Goal: Transaction & Acquisition: Purchase product/service

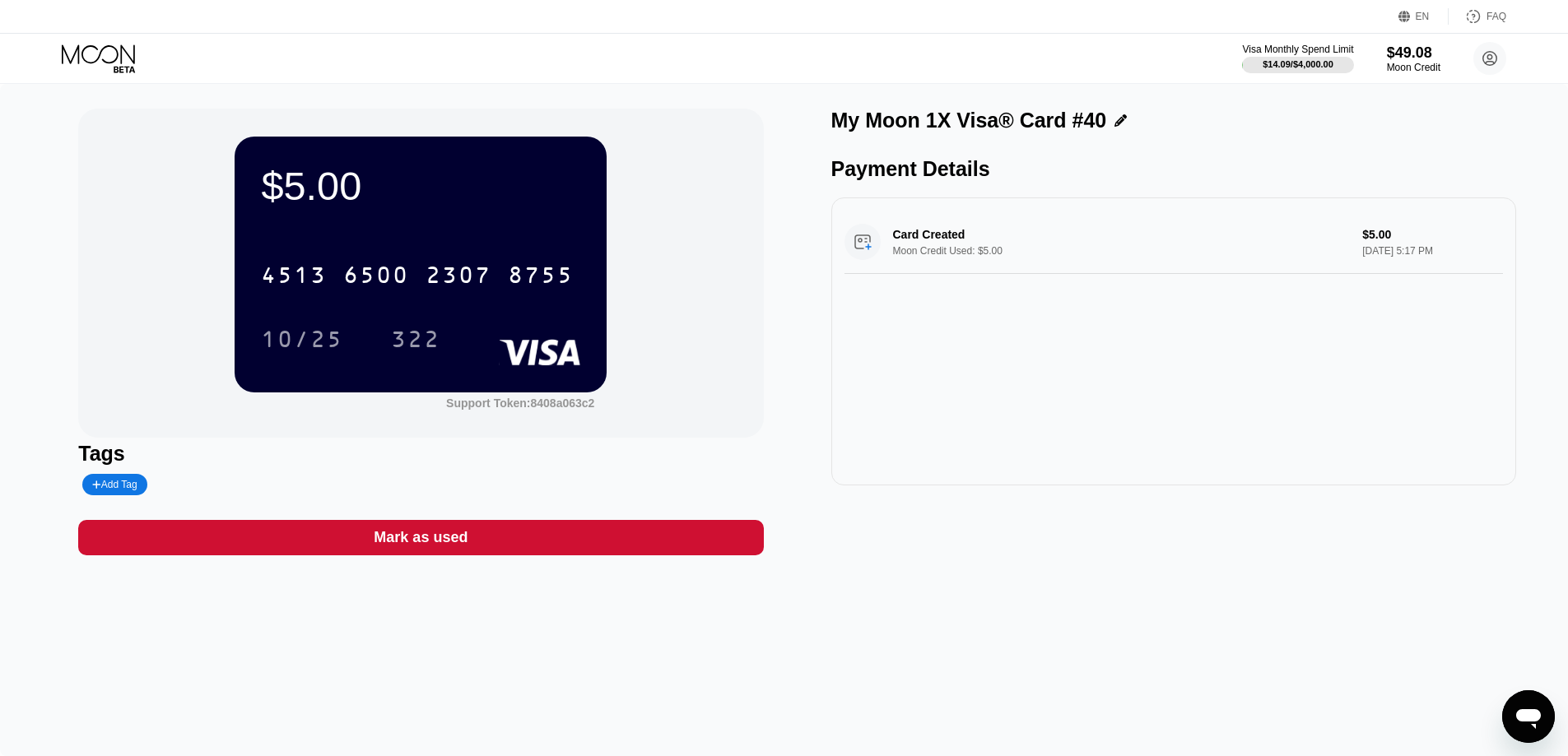
click at [101, 52] on icon at bounding box center [98, 54] width 73 height 19
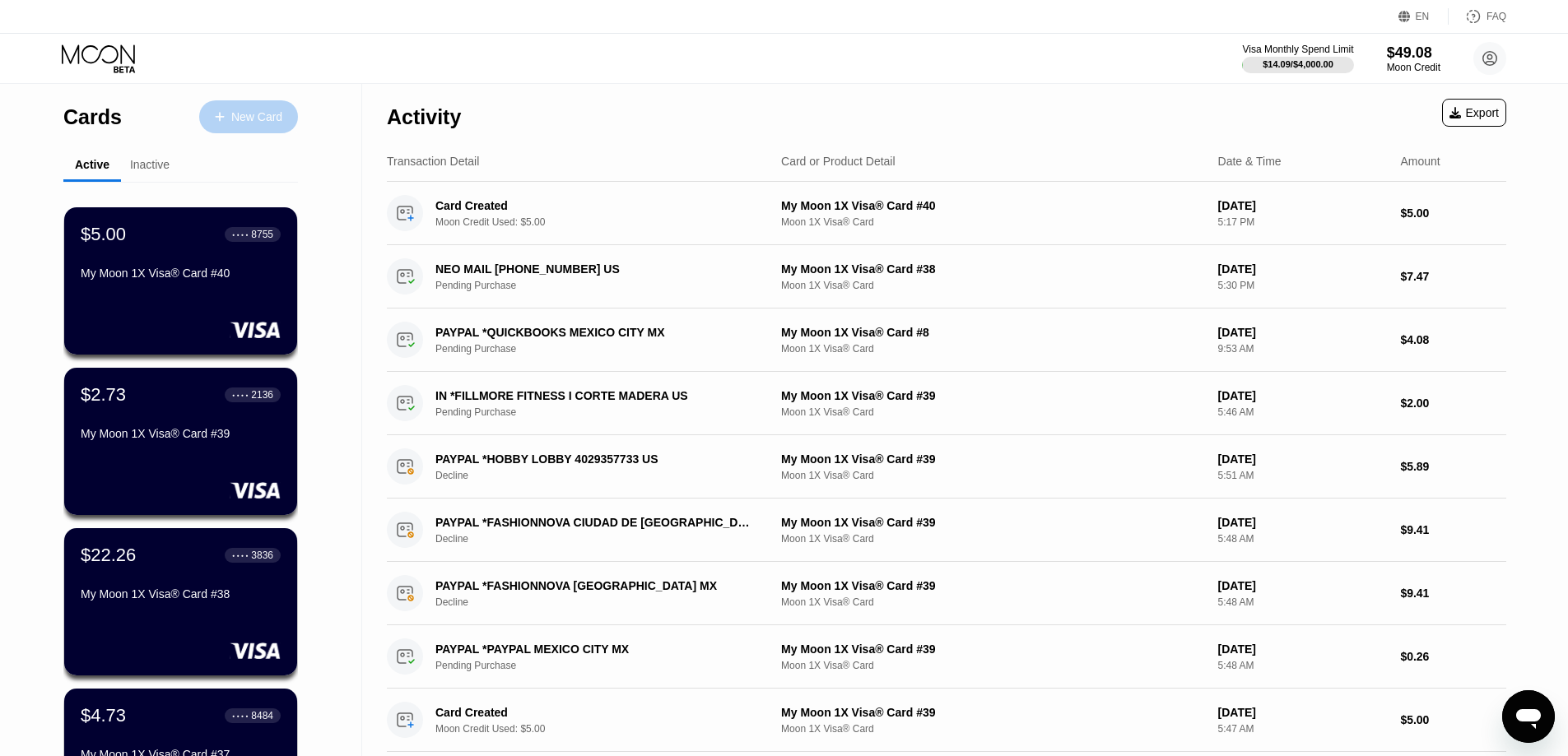
click at [269, 117] on div "New Card" at bounding box center [256, 117] width 51 height 14
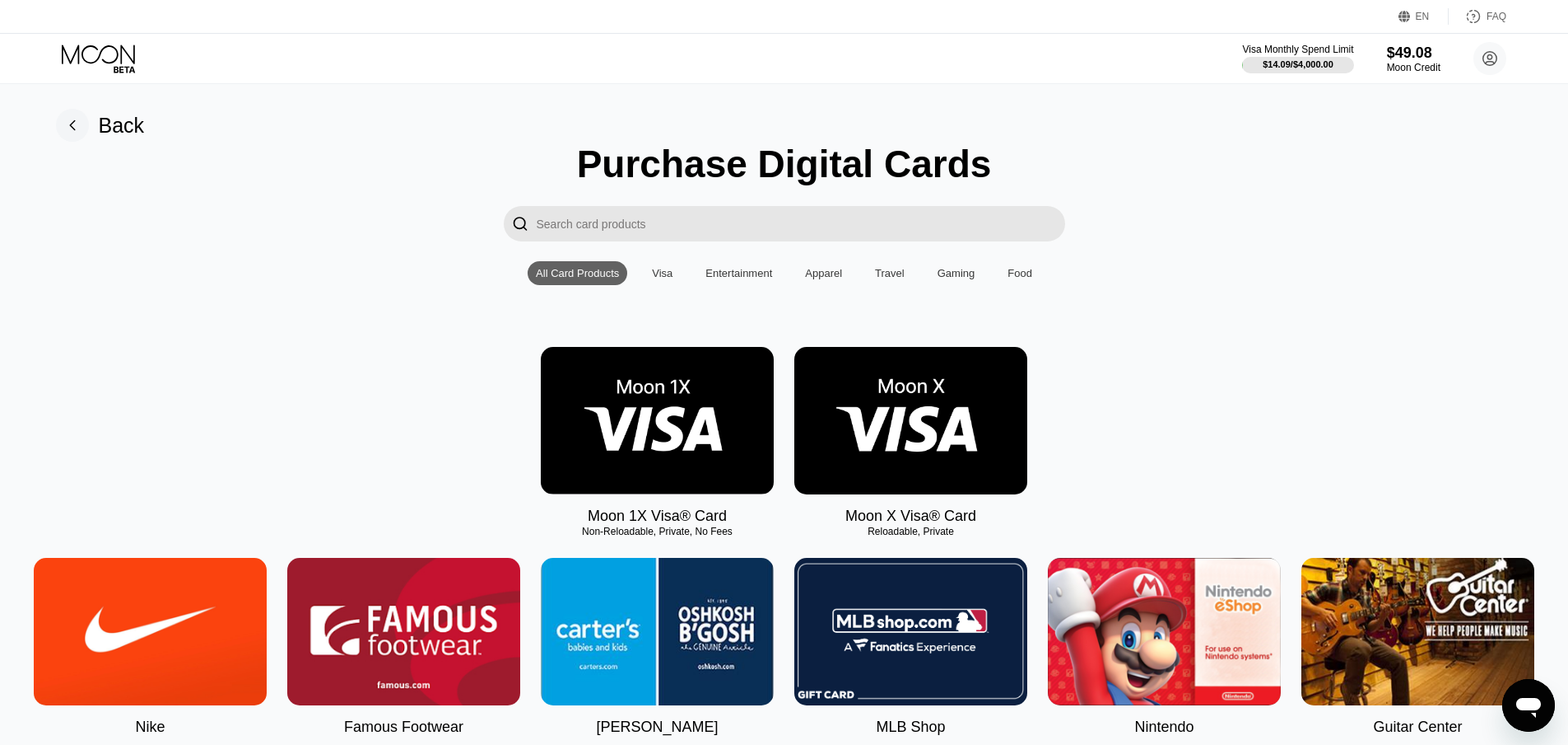
click at [697, 407] on img at bounding box center [658, 420] width 233 height 147
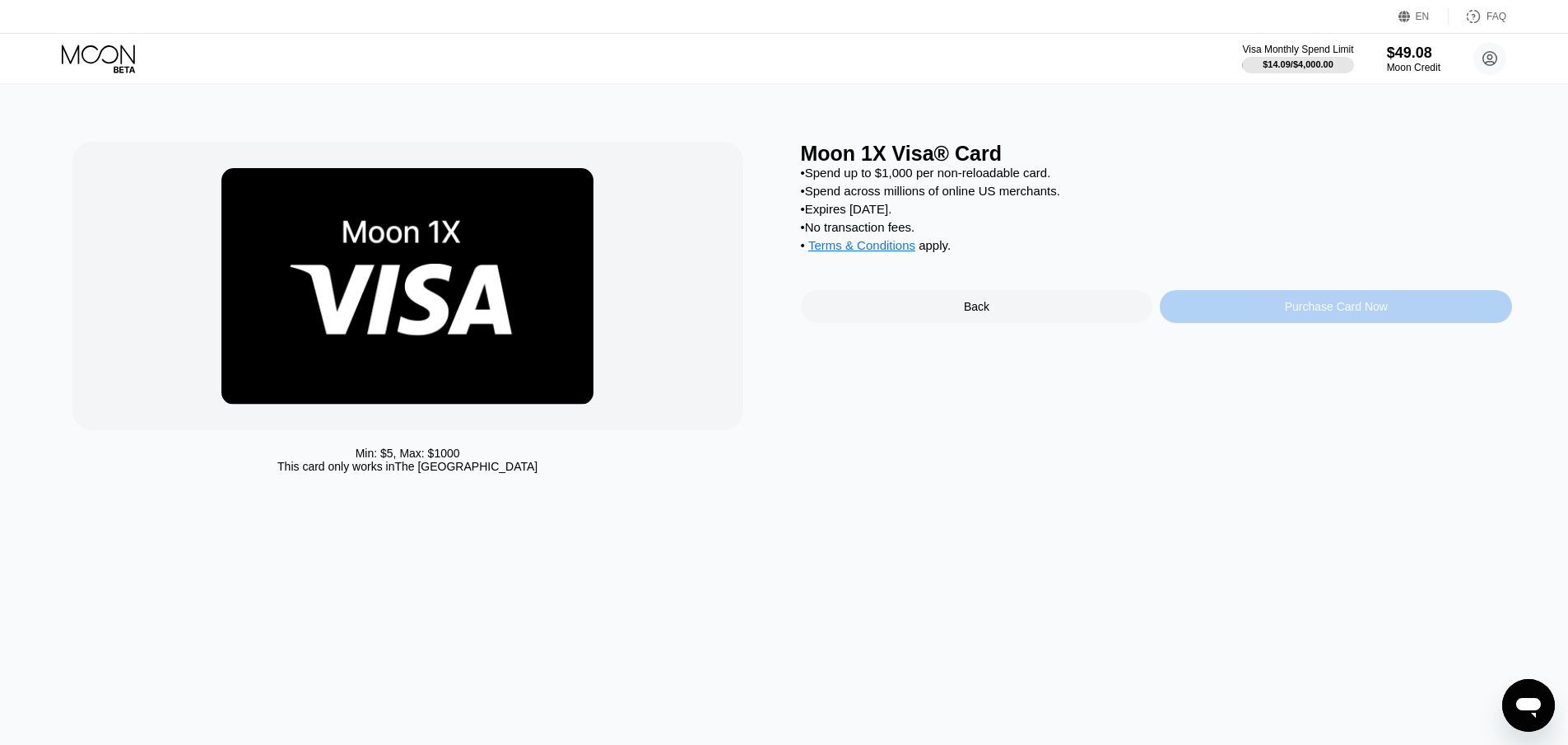
click at [1277, 319] on div "Purchase Card Now" at bounding box center [1336, 306] width 353 height 33
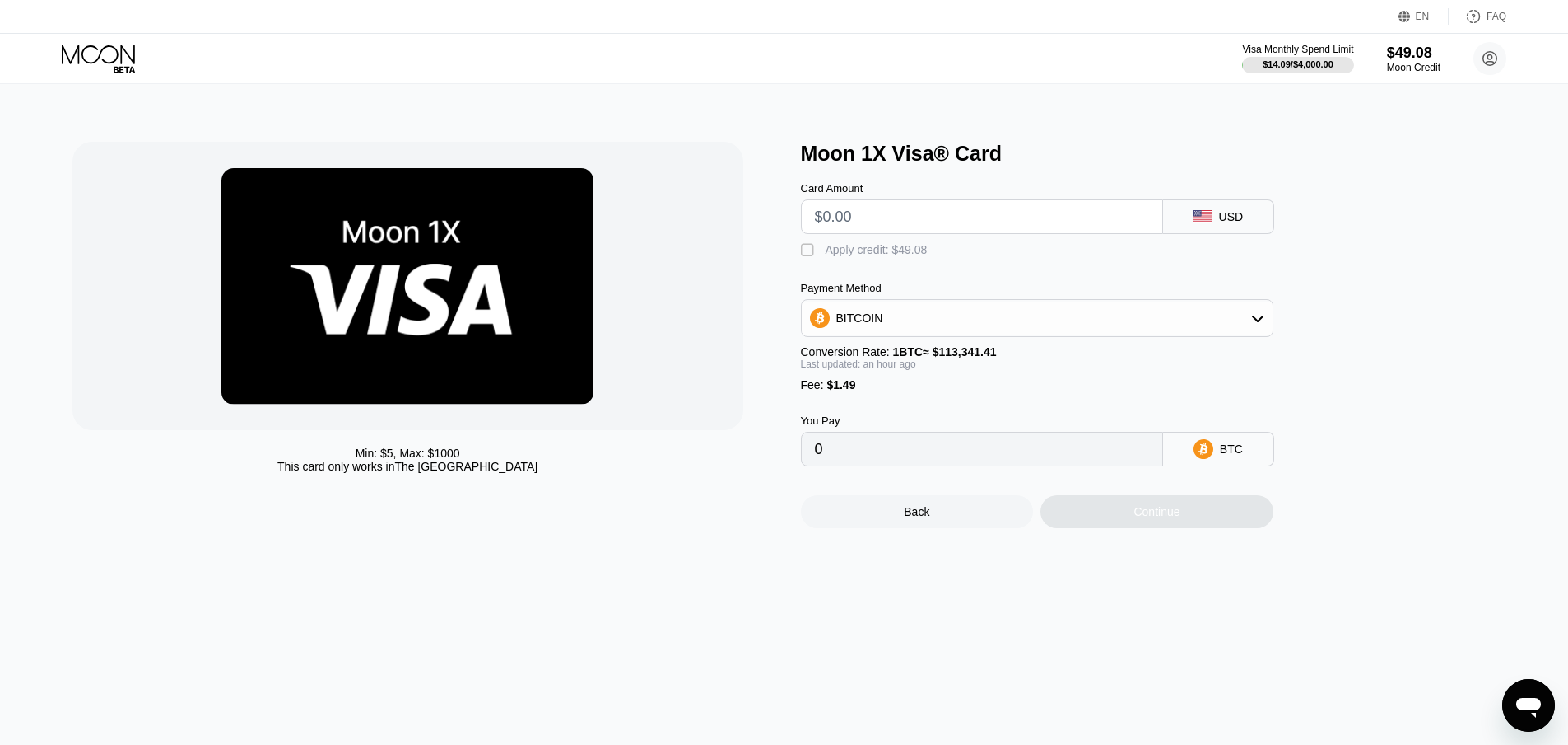
click at [885, 222] on input "text" at bounding box center [981, 217] width 334 height 33
type input "$23"
type input "0.00021605"
type input "$23"
click at [801, 252] on div "" at bounding box center [809, 250] width 16 height 16
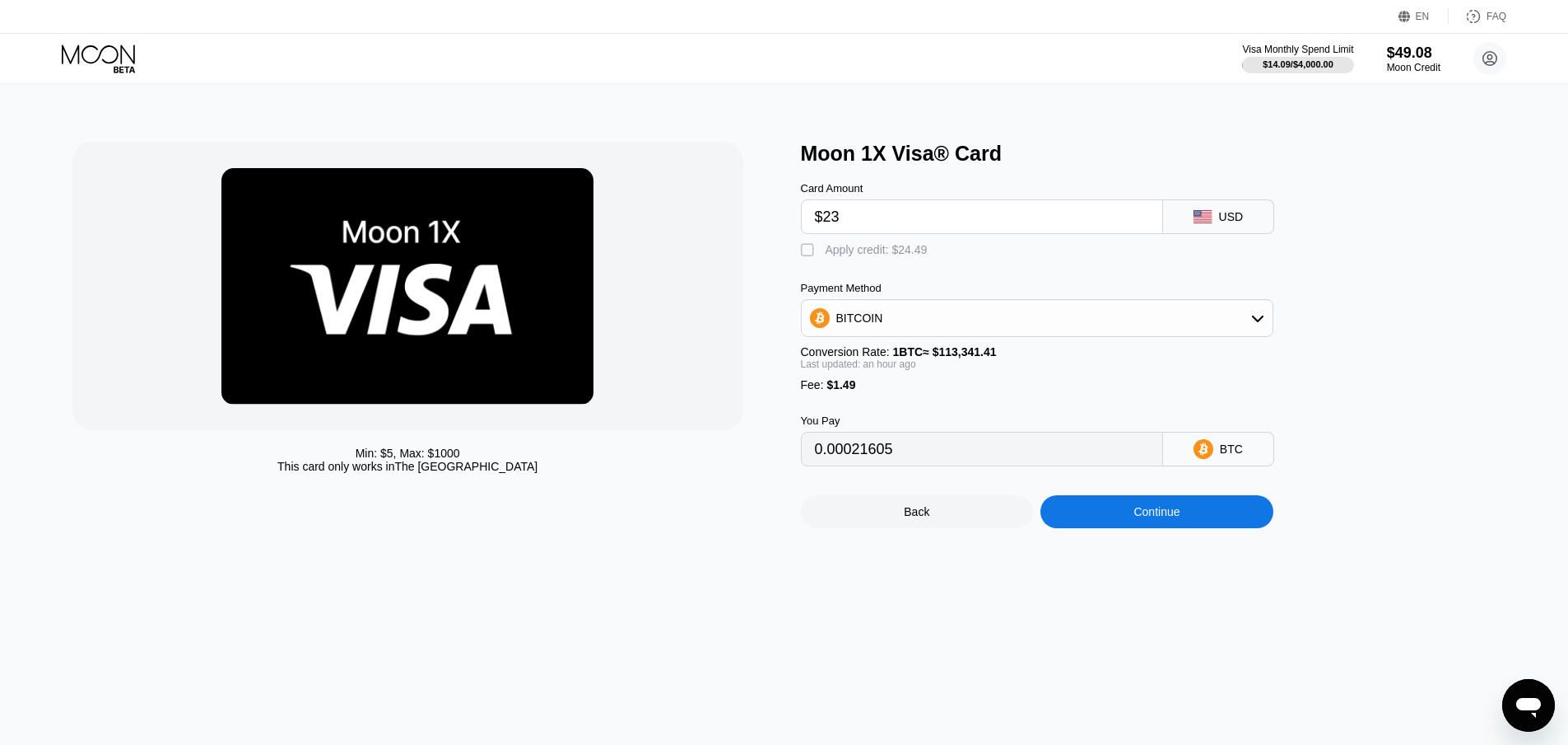
type input "0"
click at [1187, 528] on div "Continue" at bounding box center [1157, 512] width 233 height 33
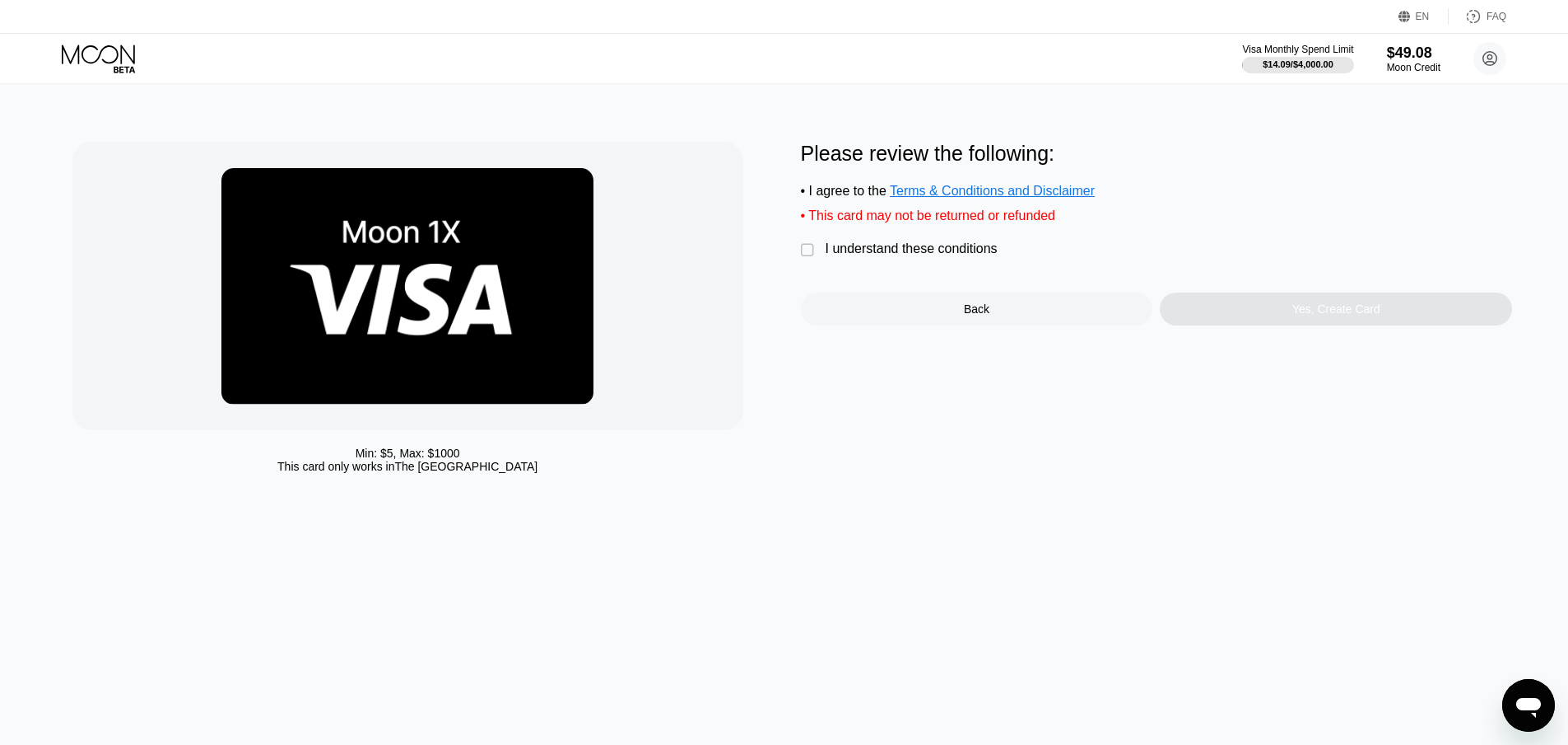
click at [931, 256] on div "I understand these conditions" at bounding box center [911, 248] width 172 height 14
click at [1362, 326] on div "Yes, Create Card" at bounding box center [1336, 308] width 353 height 33
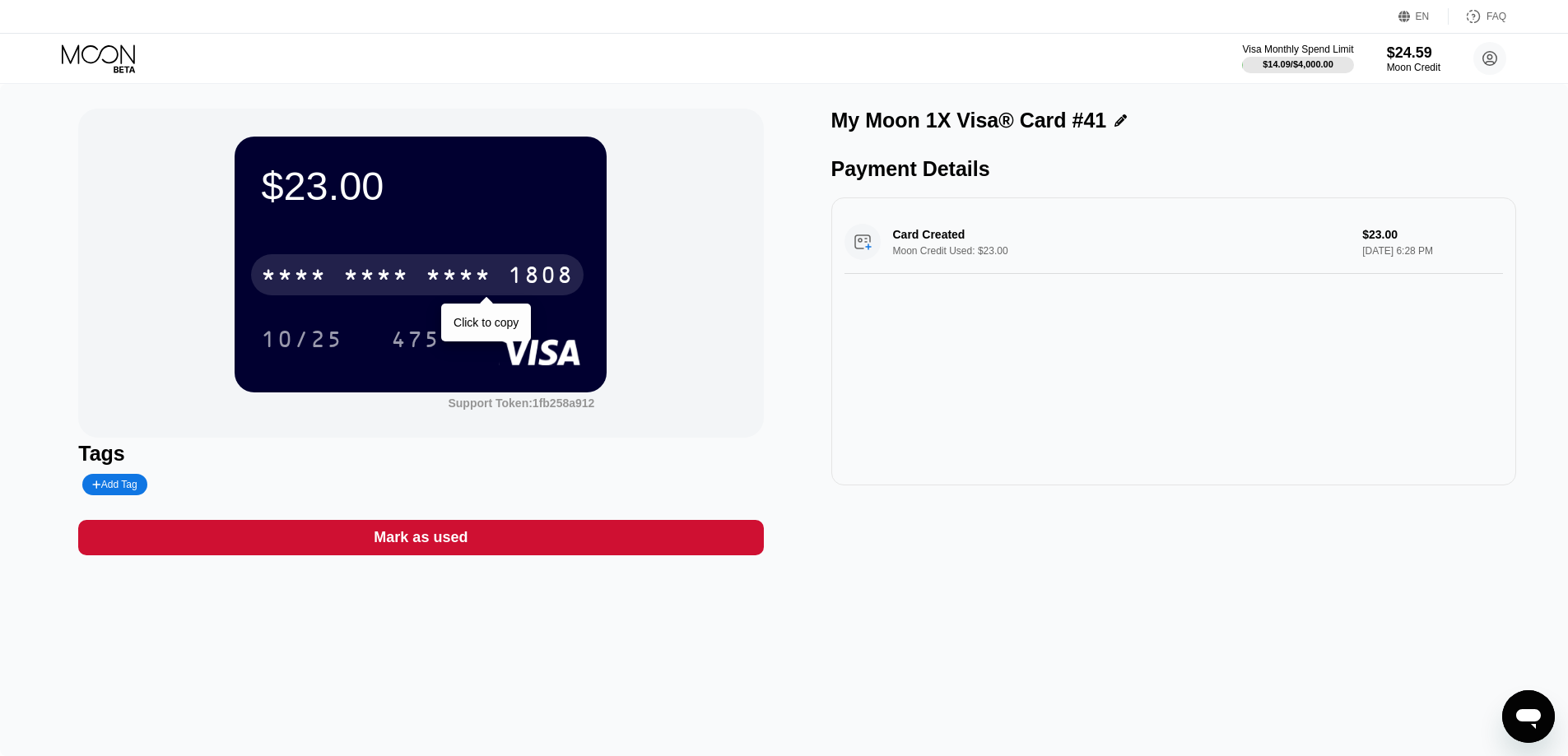
click at [512, 296] on div "* * * * * * * * * * * * 1808" at bounding box center [417, 274] width 332 height 41
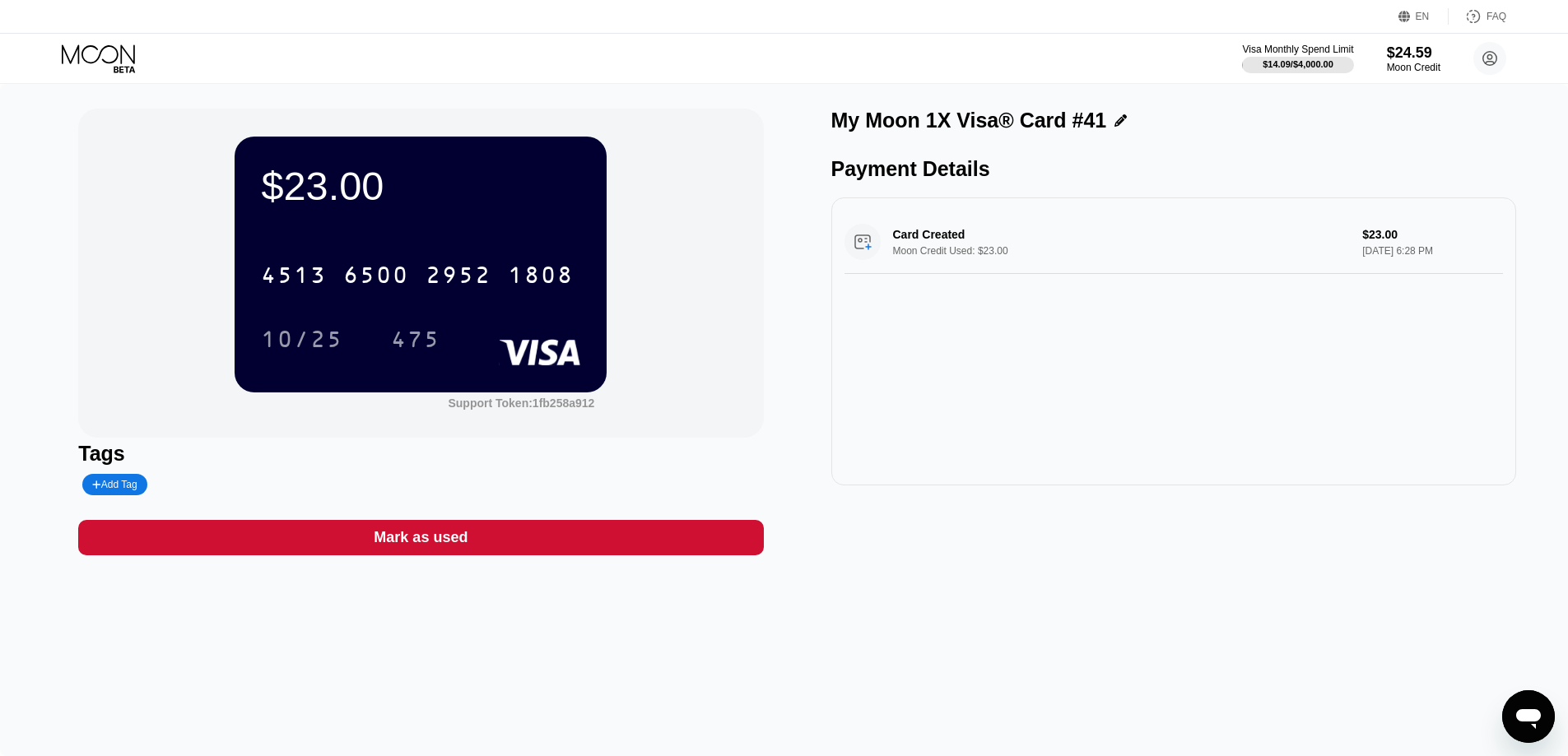
click at [93, 49] on icon at bounding box center [99, 59] width 76 height 29
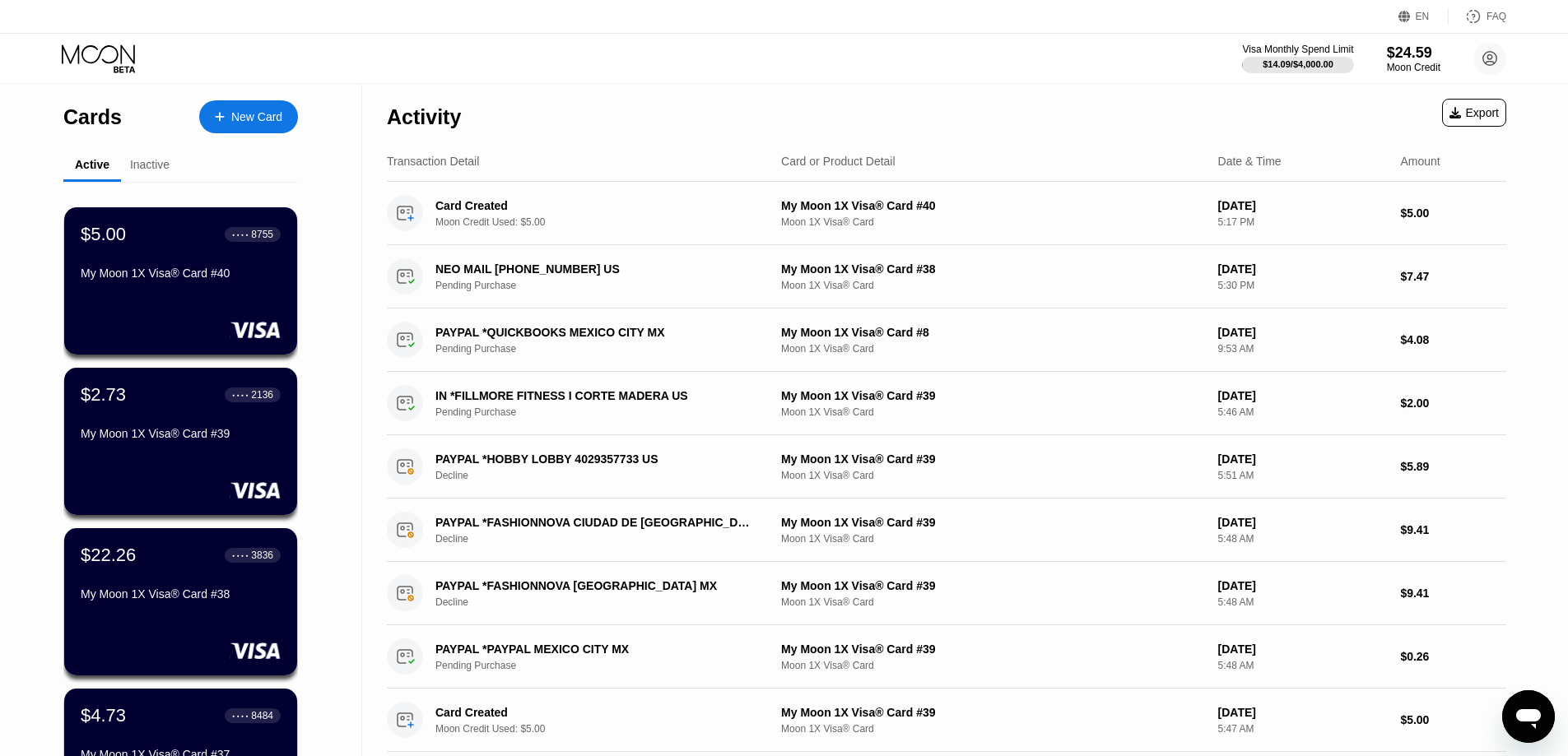
click at [190, 267] on div "$5.00 ● ● ● ● 8755 My Moon 1X Visa® Card #40" at bounding box center [181, 254] width 200 height 63
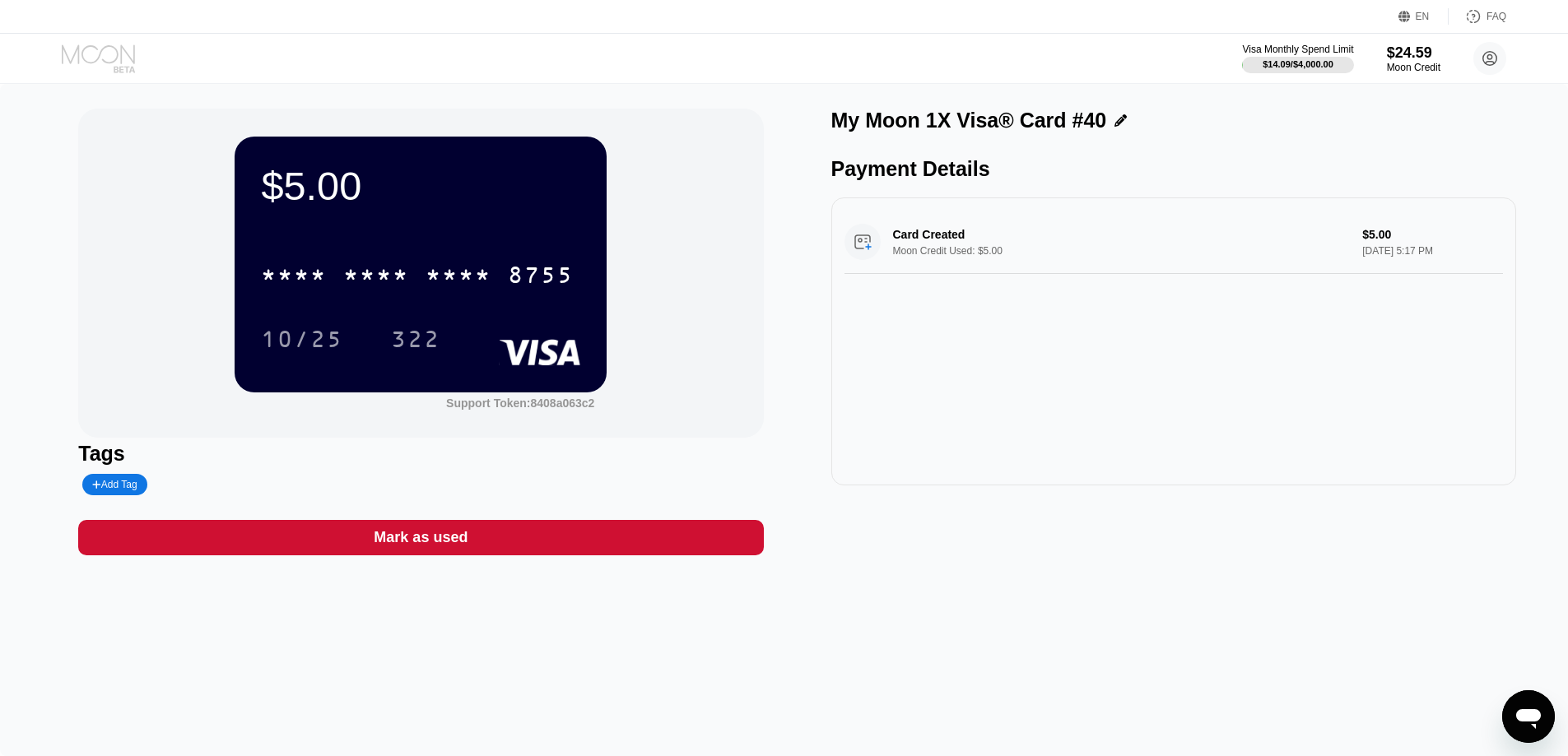
click at [108, 51] on icon at bounding box center [99, 59] width 76 height 29
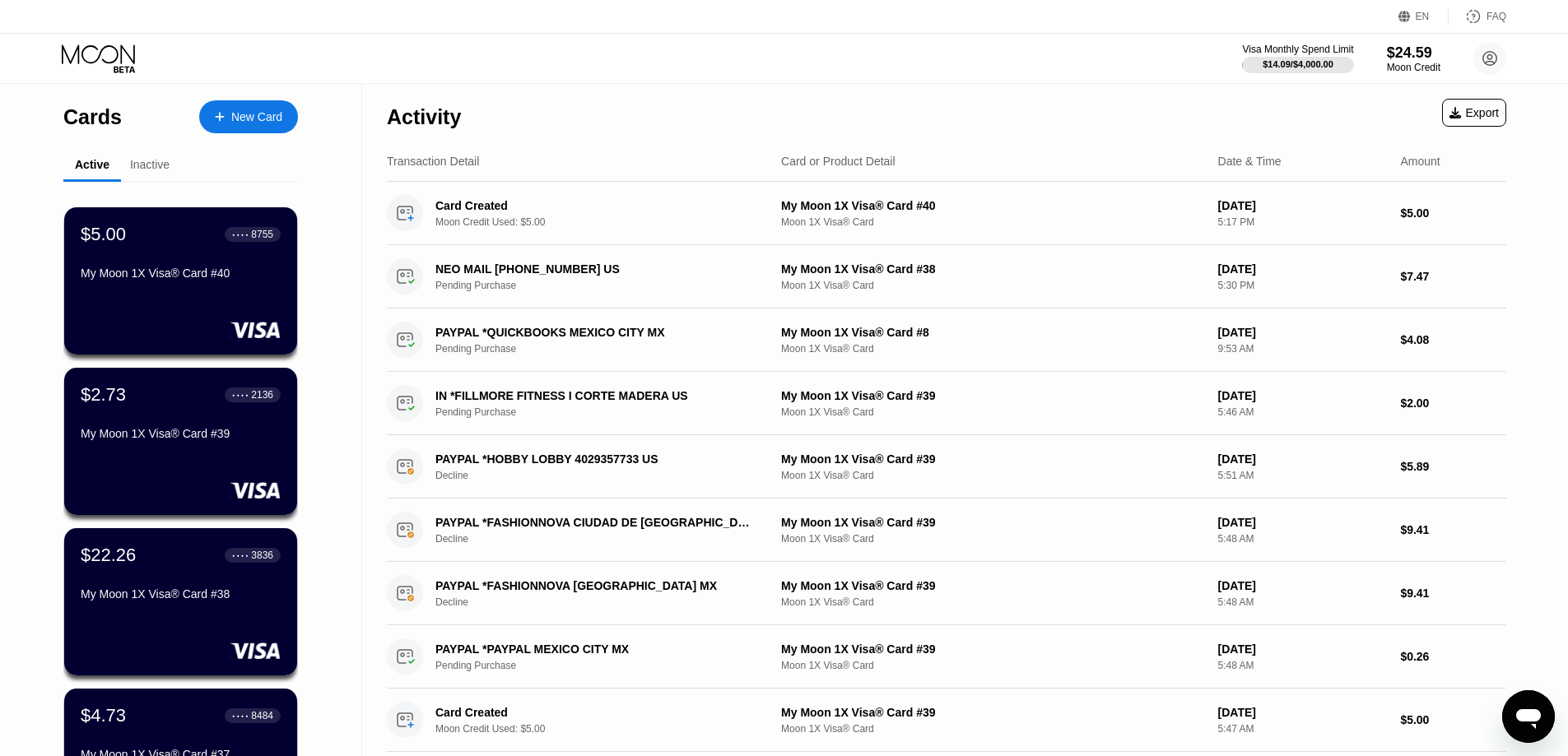
click at [108, 61] on icon at bounding box center [99, 59] width 76 height 29
click at [149, 175] on div "Inactive" at bounding box center [150, 166] width 58 height 32
click at [153, 167] on div "Inactive" at bounding box center [149, 165] width 39 height 13
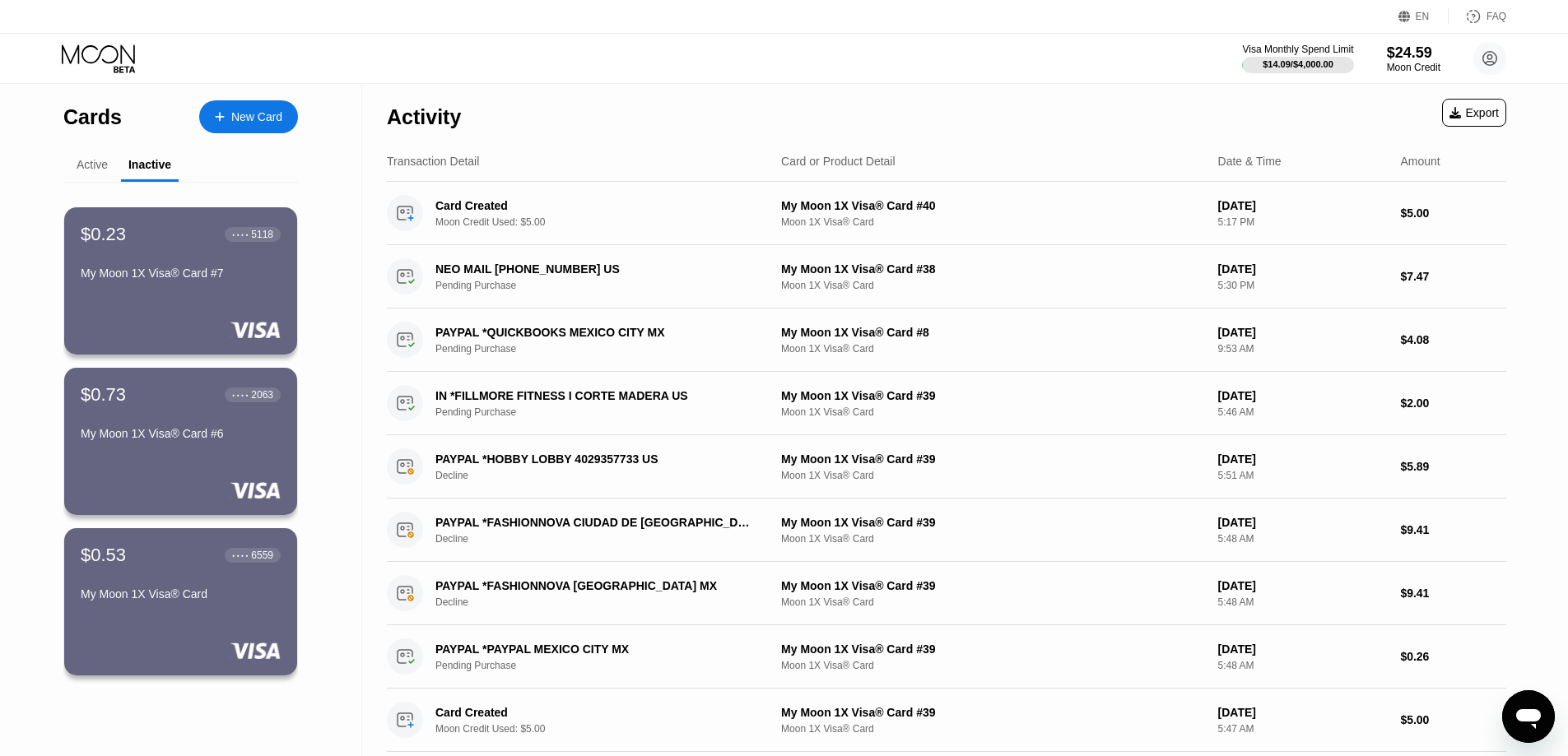
click at [99, 167] on div "Active" at bounding box center [91, 165] width 31 height 13
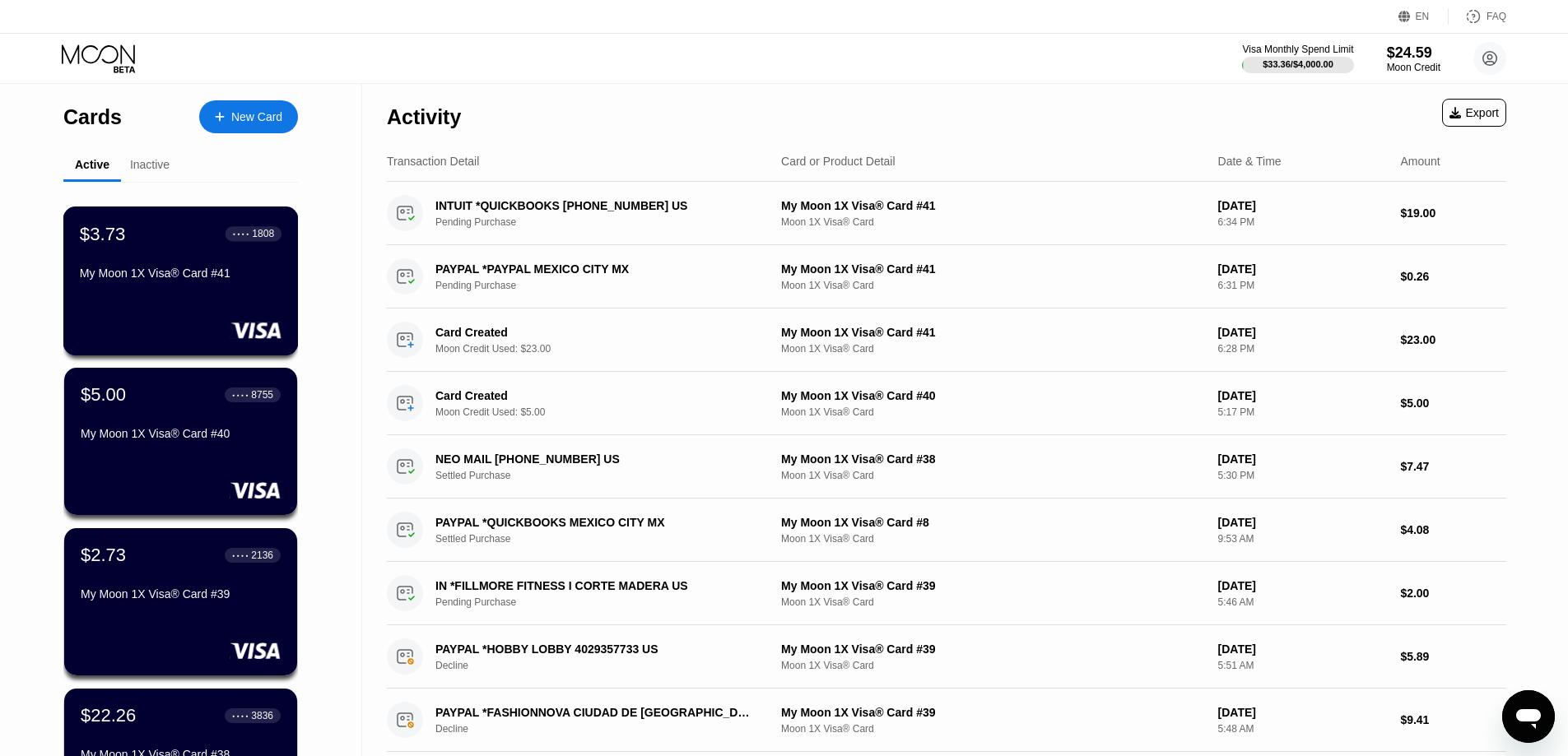
click at [187, 274] on div "My Moon 1X Visa® Card #41" at bounding box center [180, 274] width 201 height 13
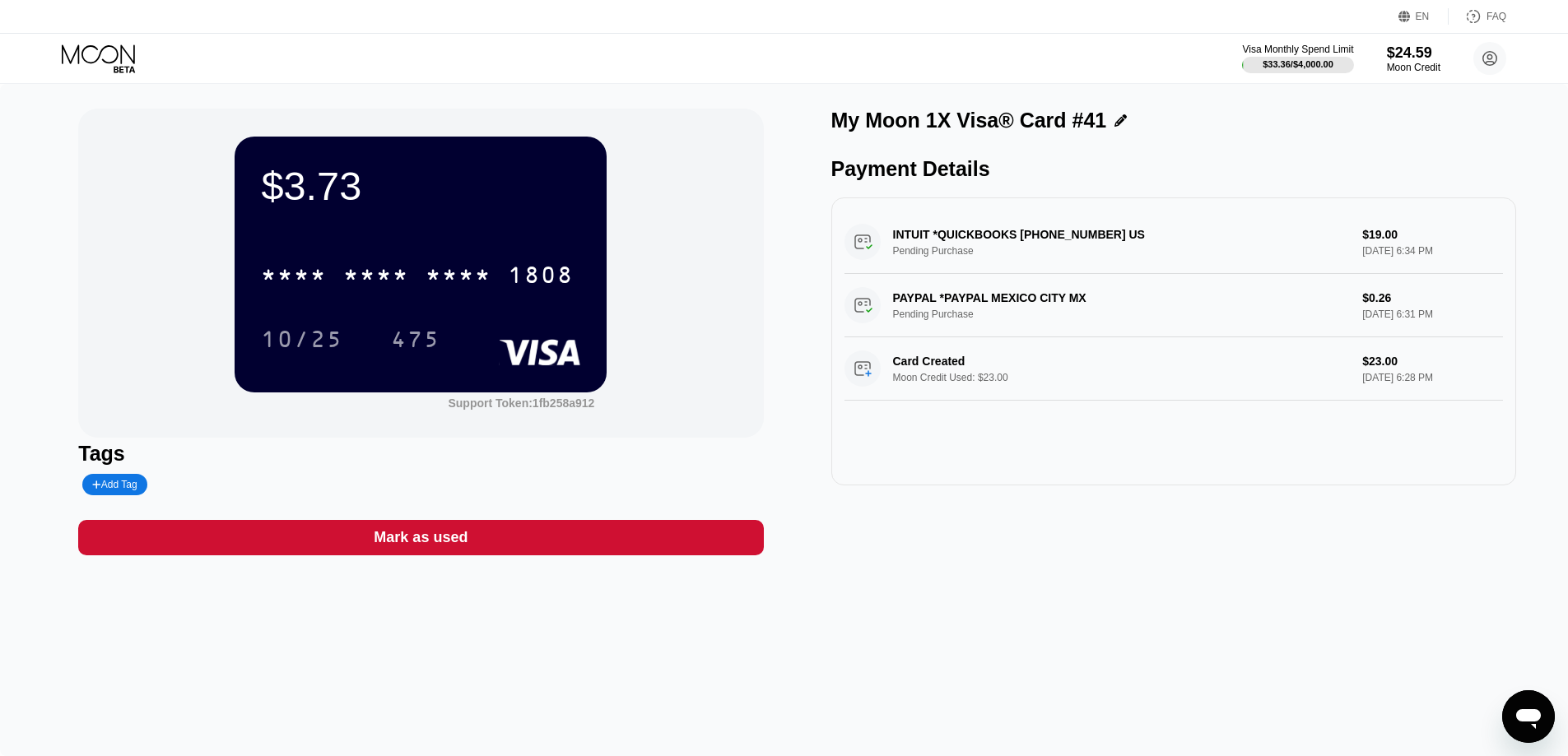
click at [96, 52] on icon at bounding box center [99, 59] width 76 height 29
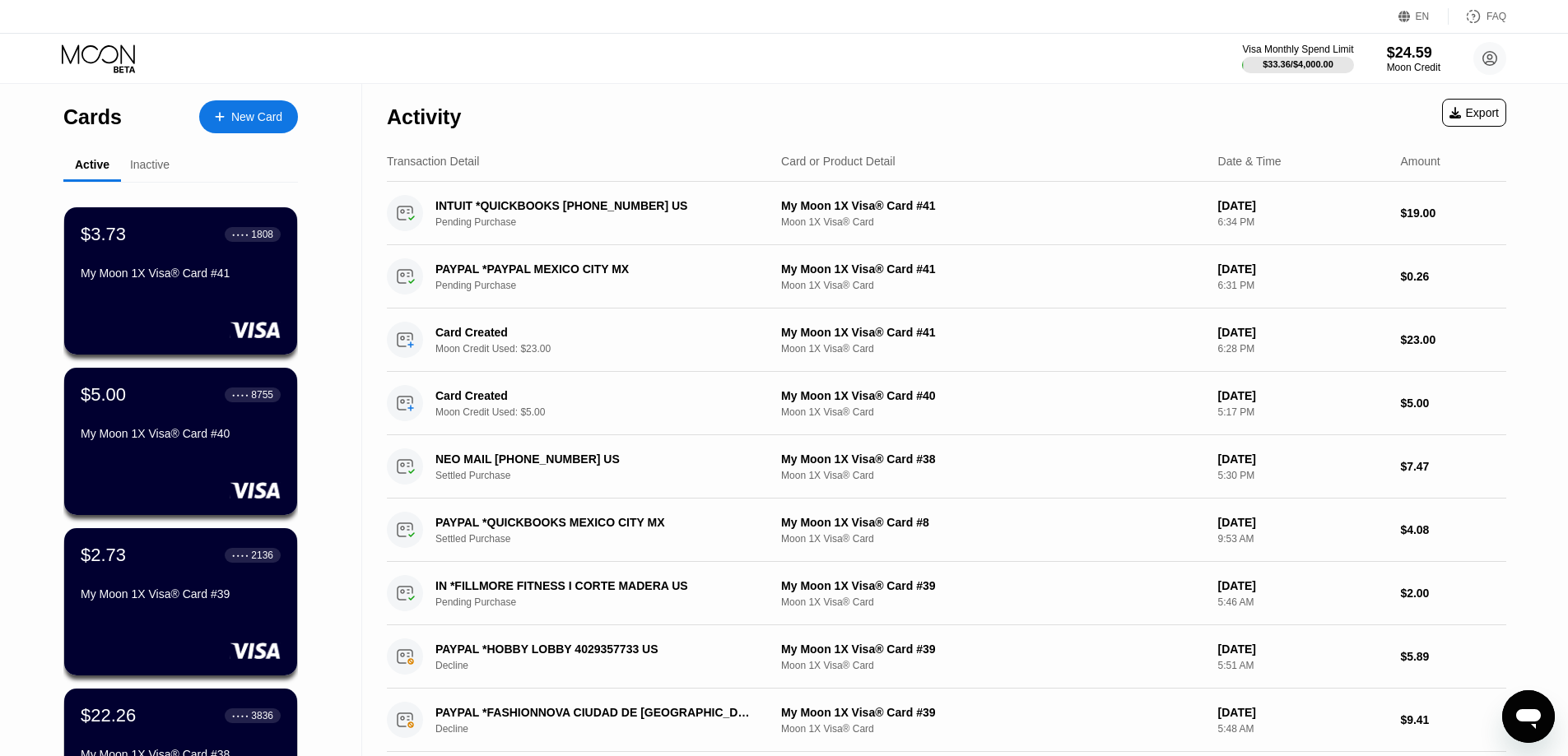
click at [357, 53] on div "Visa Monthly Spend Limit $33.36 / $4,000.00 $24.59 Moon Credit josh connertjosh…" at bounding box center [784, 58] width 1568 height 49
click at [284, 123] on div "New Card" at bounding box center [248, 117] width 99 height 33
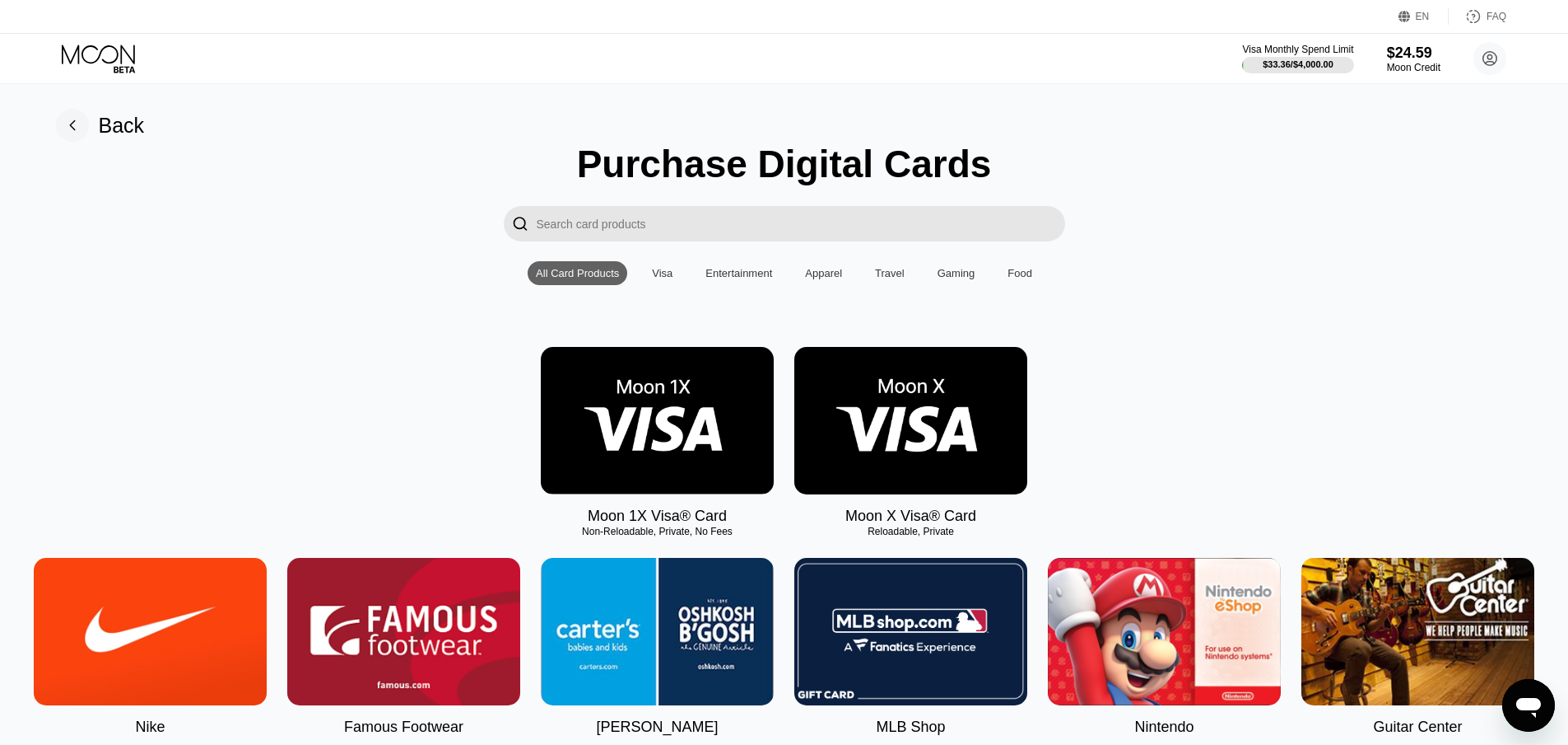
click at [670, 388] on img at bounding box center [658, 420] width 233 height 147
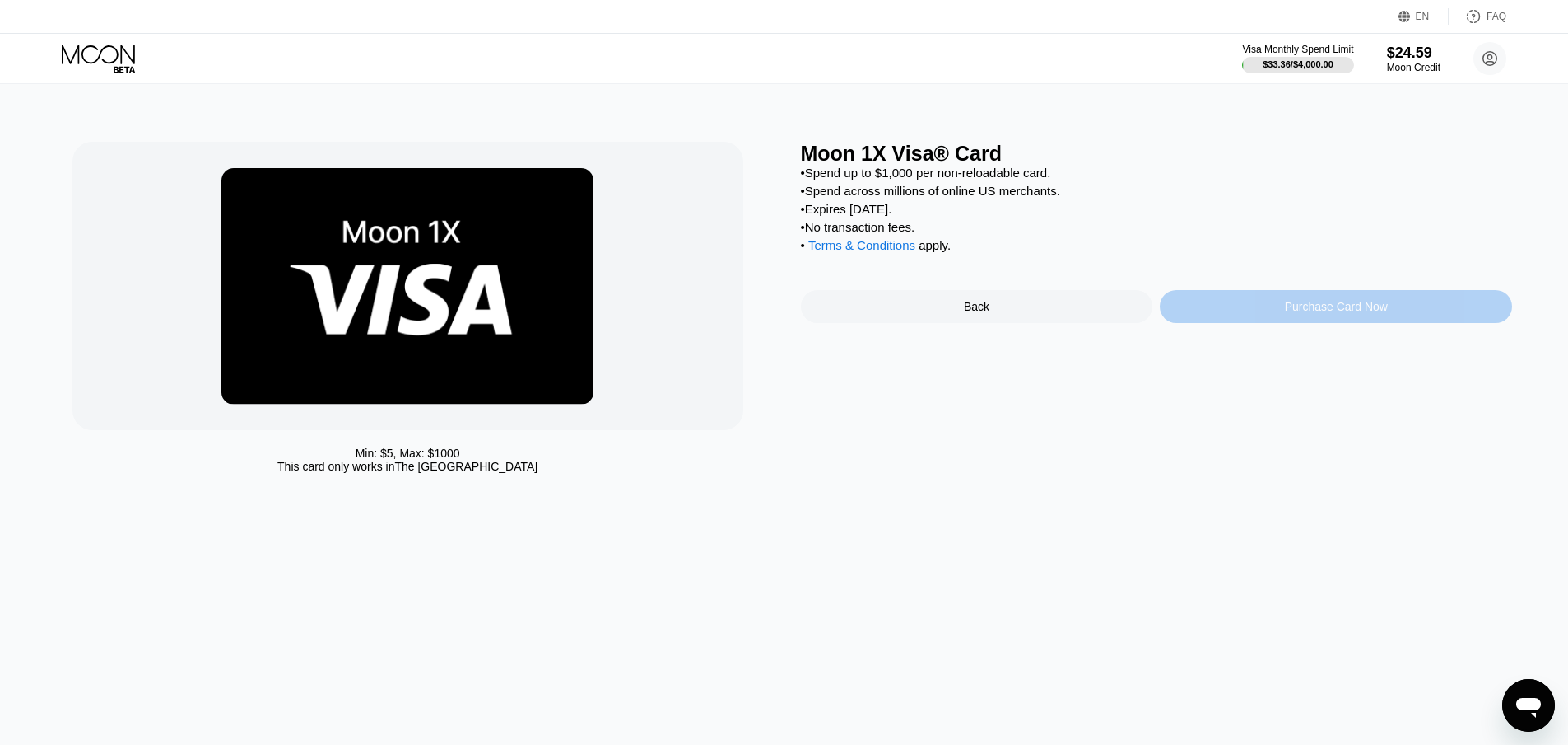
click at [1324, 313] on div "Purchase Card Now" at bounding box center [1336, 306] width 103 height 13
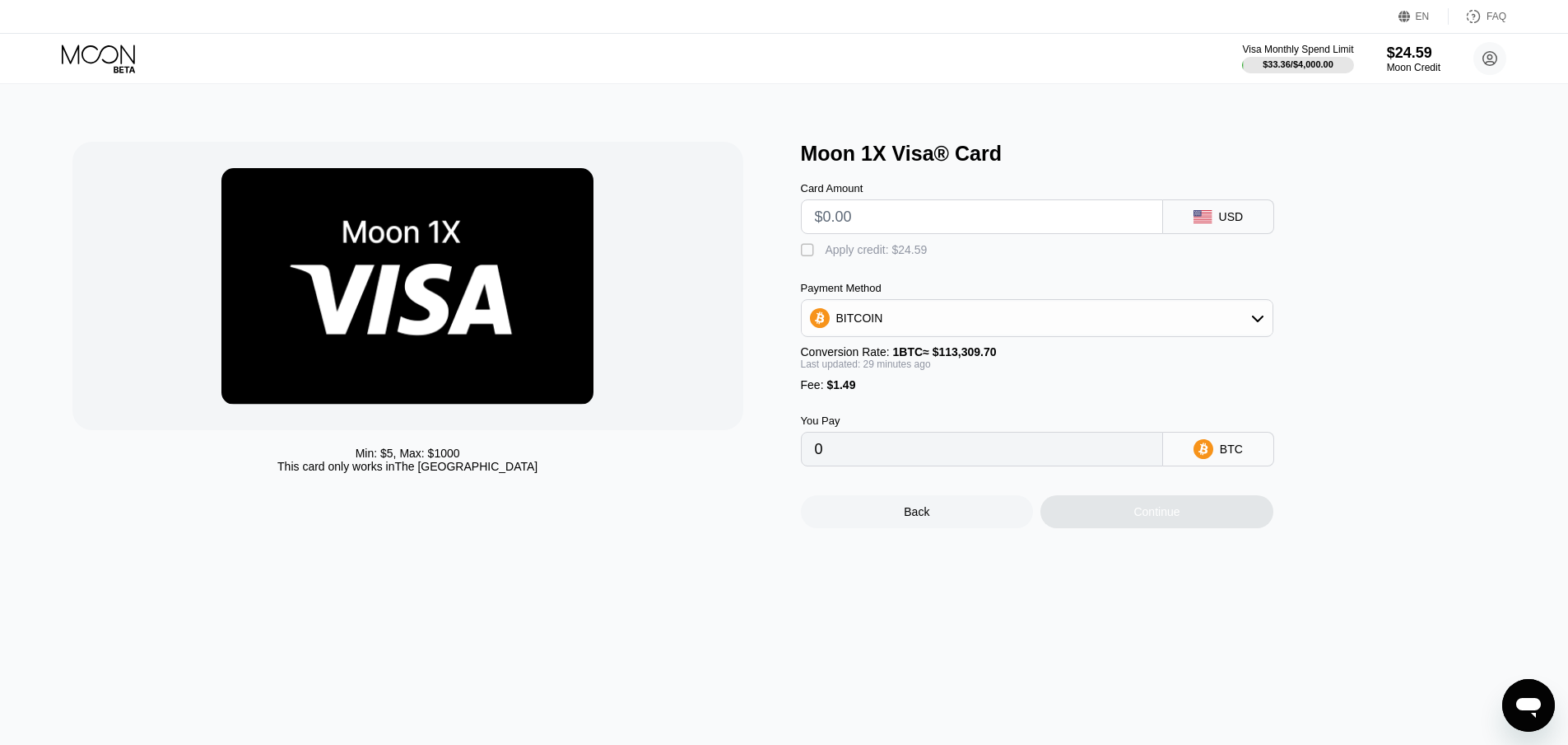
click at [1006, 228] on input "text" at bounding box center [981, 217] width 334 height 33
type input "$19"
type input "0.00018060"
type input "$19"
click at [815, 255] on div "" at bounding box center [809, 250] width 16 height 16
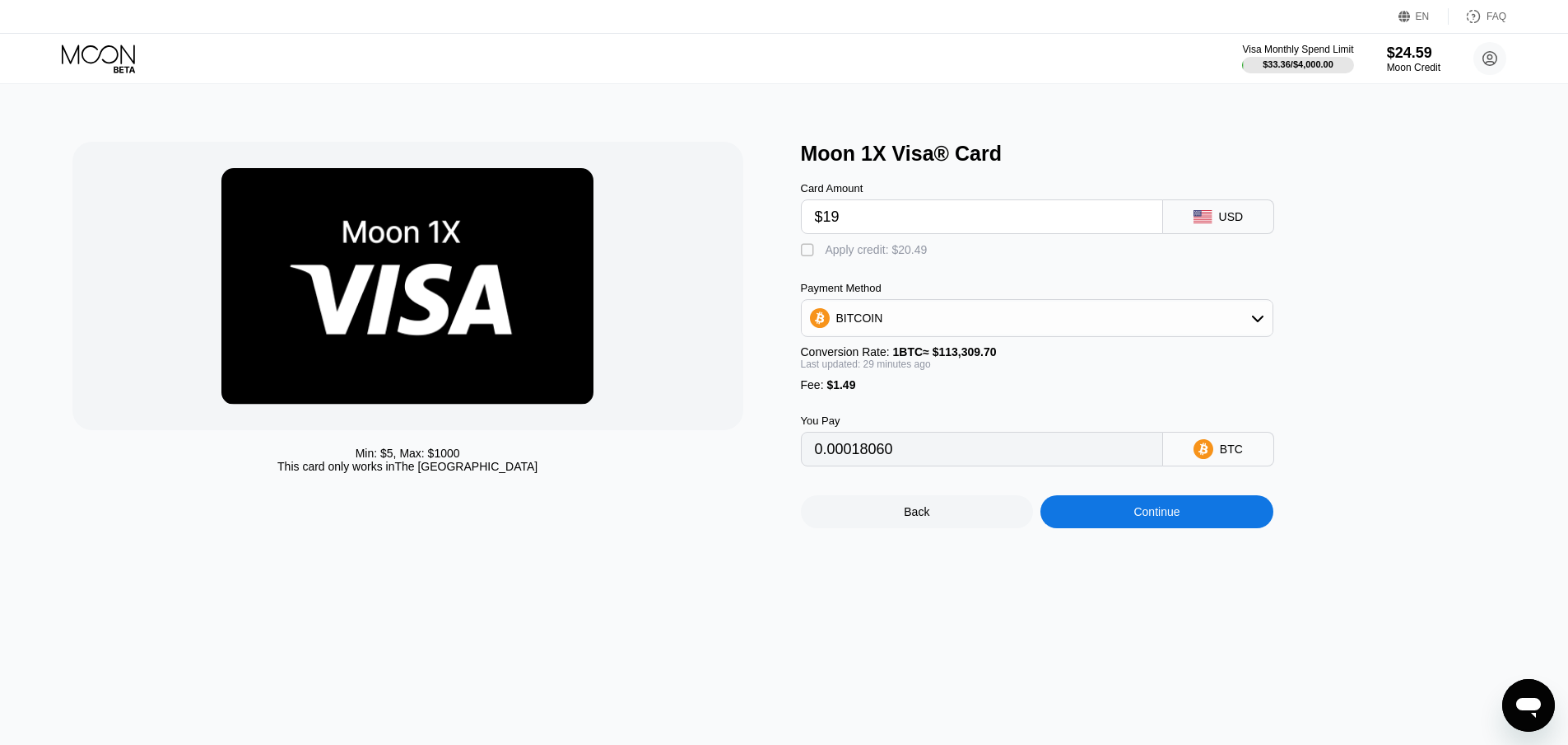
type input "0"
click at [1175, 519] on div "Continue" at bounding box center [1157, 512] width 46 height 13
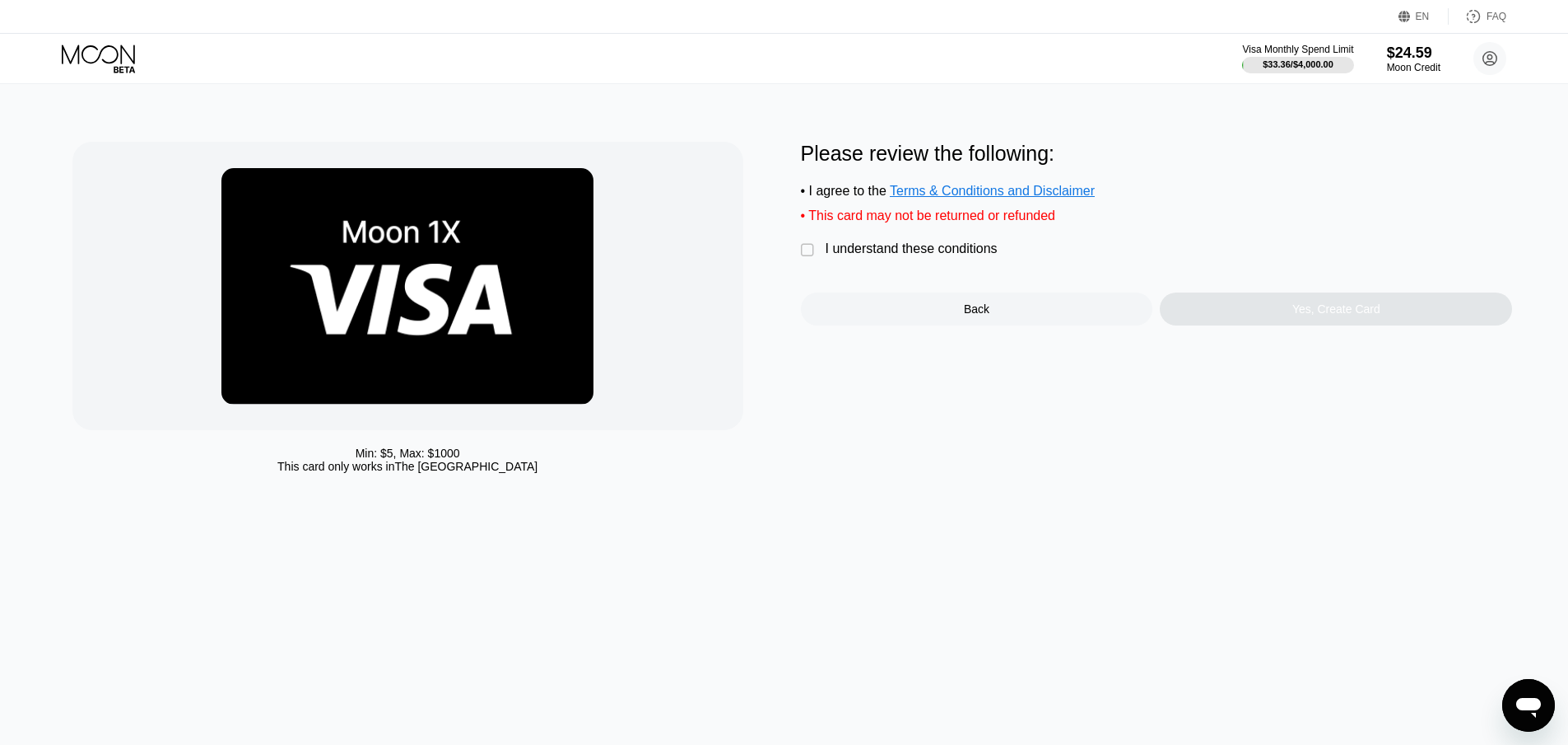
click at [888, 251] on div "I understand these conditions" at bounding box center [911, 248] width 172 height 14
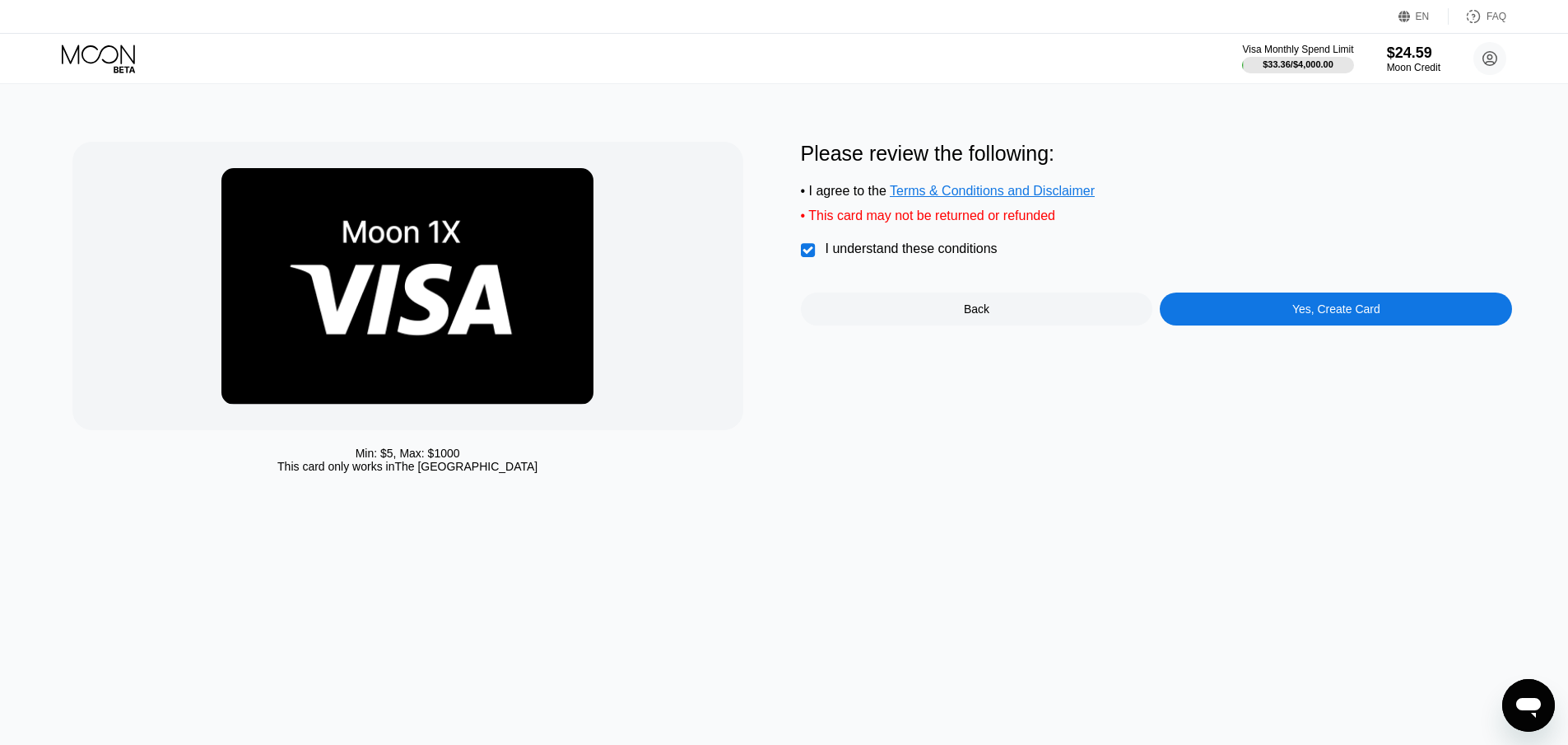
click at [1287, 311] on div "Yes, Create Card" at bounding box center [1336, 308] width 353 height 33
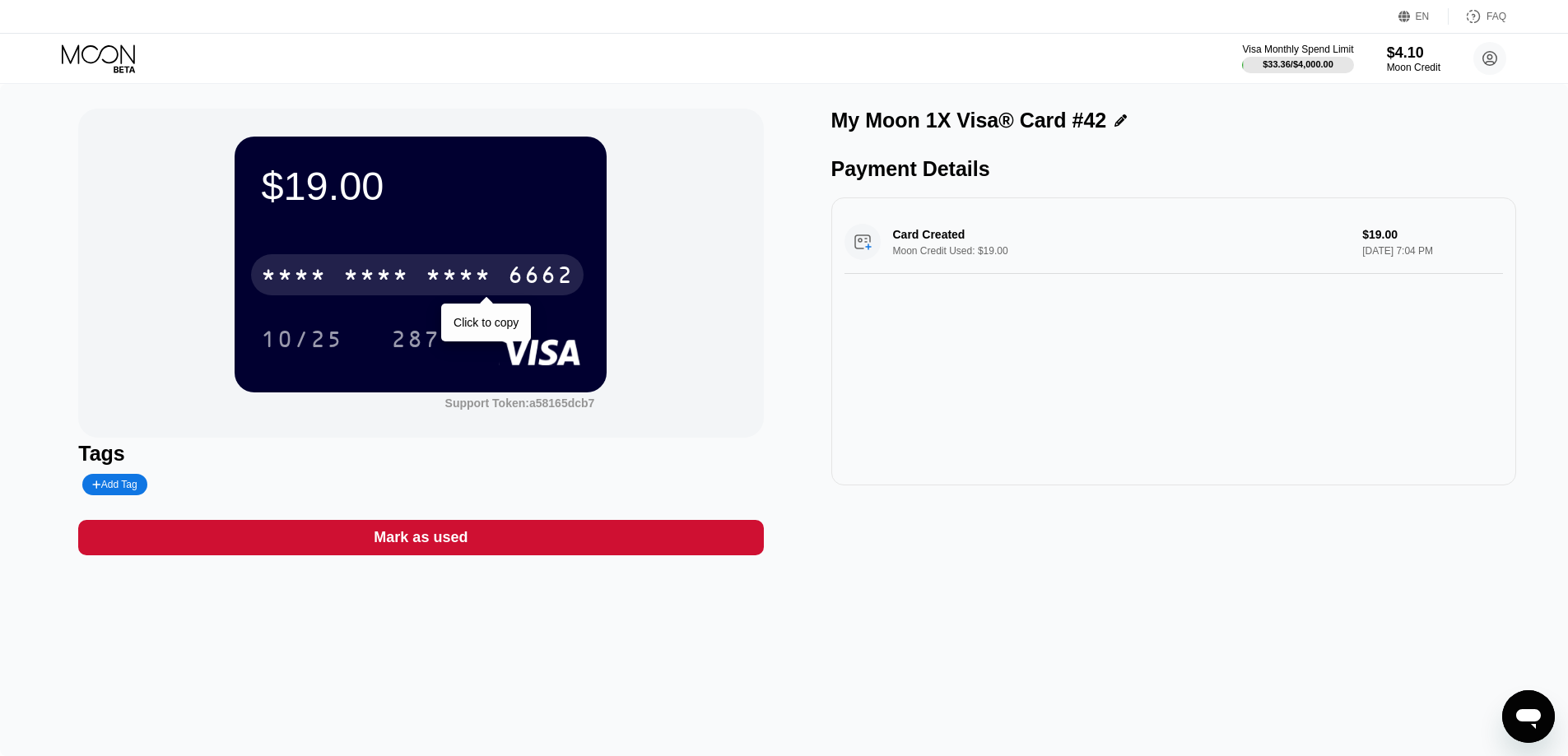
click at [524, 288] on div "6662" at bounding box center [540, 276] width 65 height 26
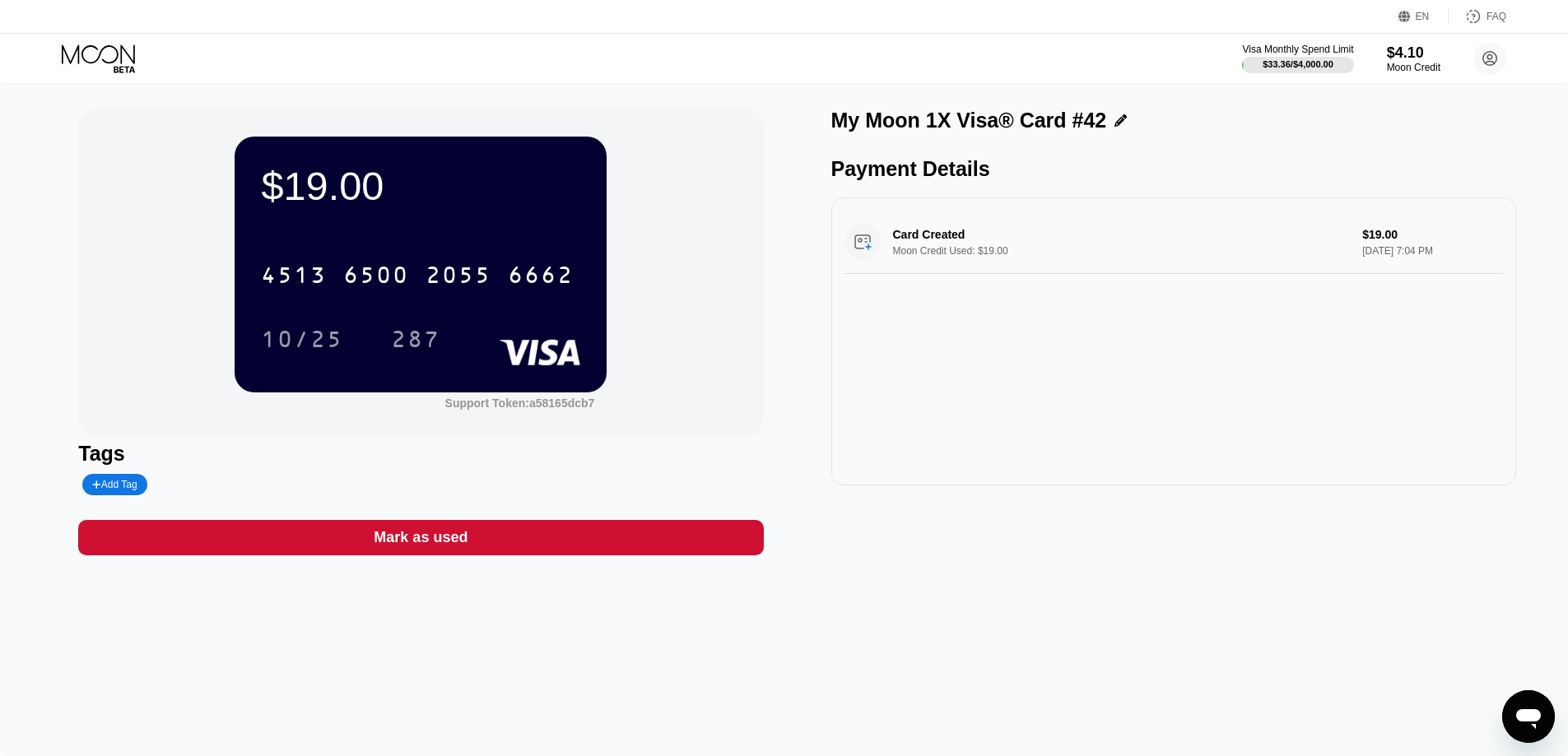
click at [111, 67] on icon at bounding box center [99, 59] width 76 height 29
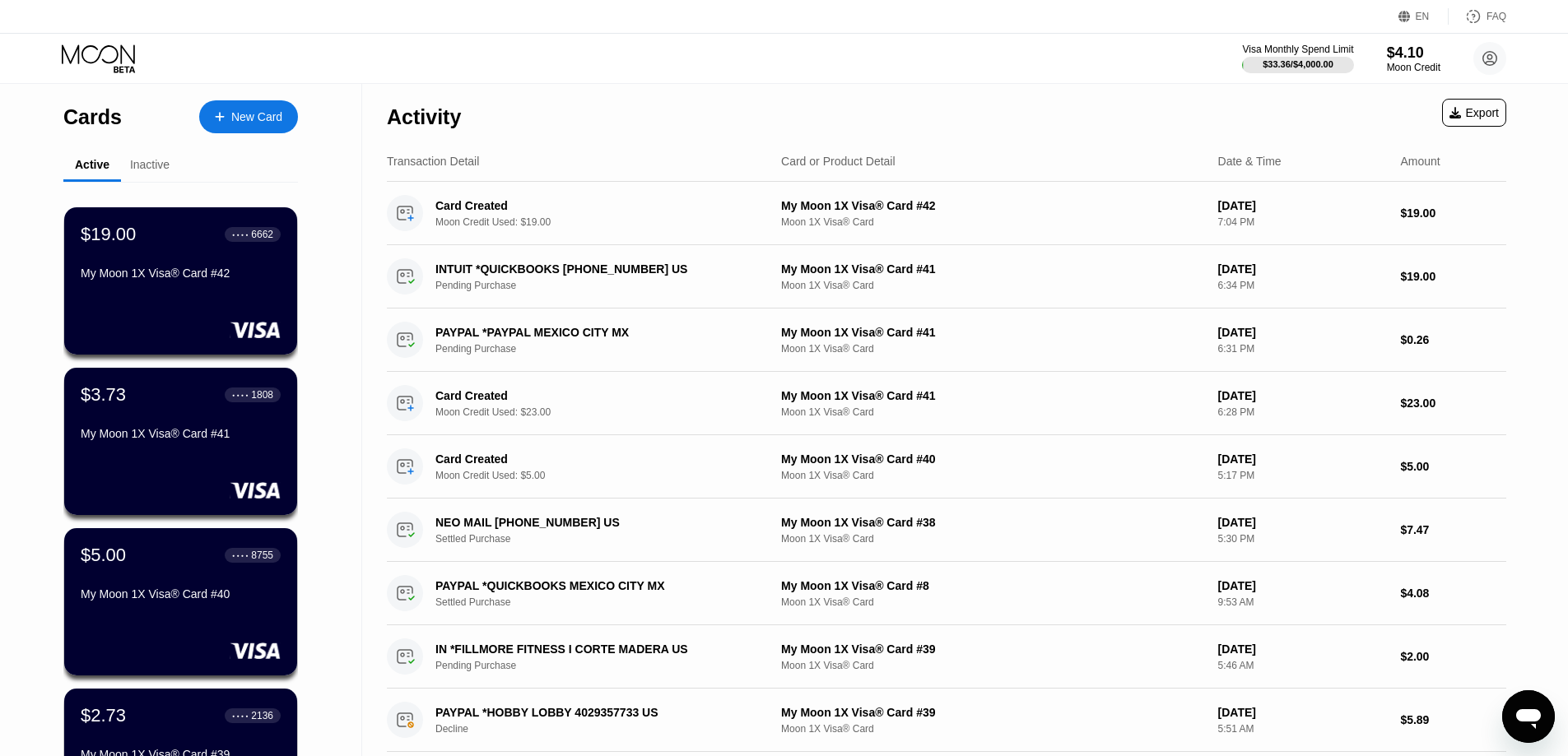
click at [88, 53] on icon at bounding box center [99, 59] width 76 height 29
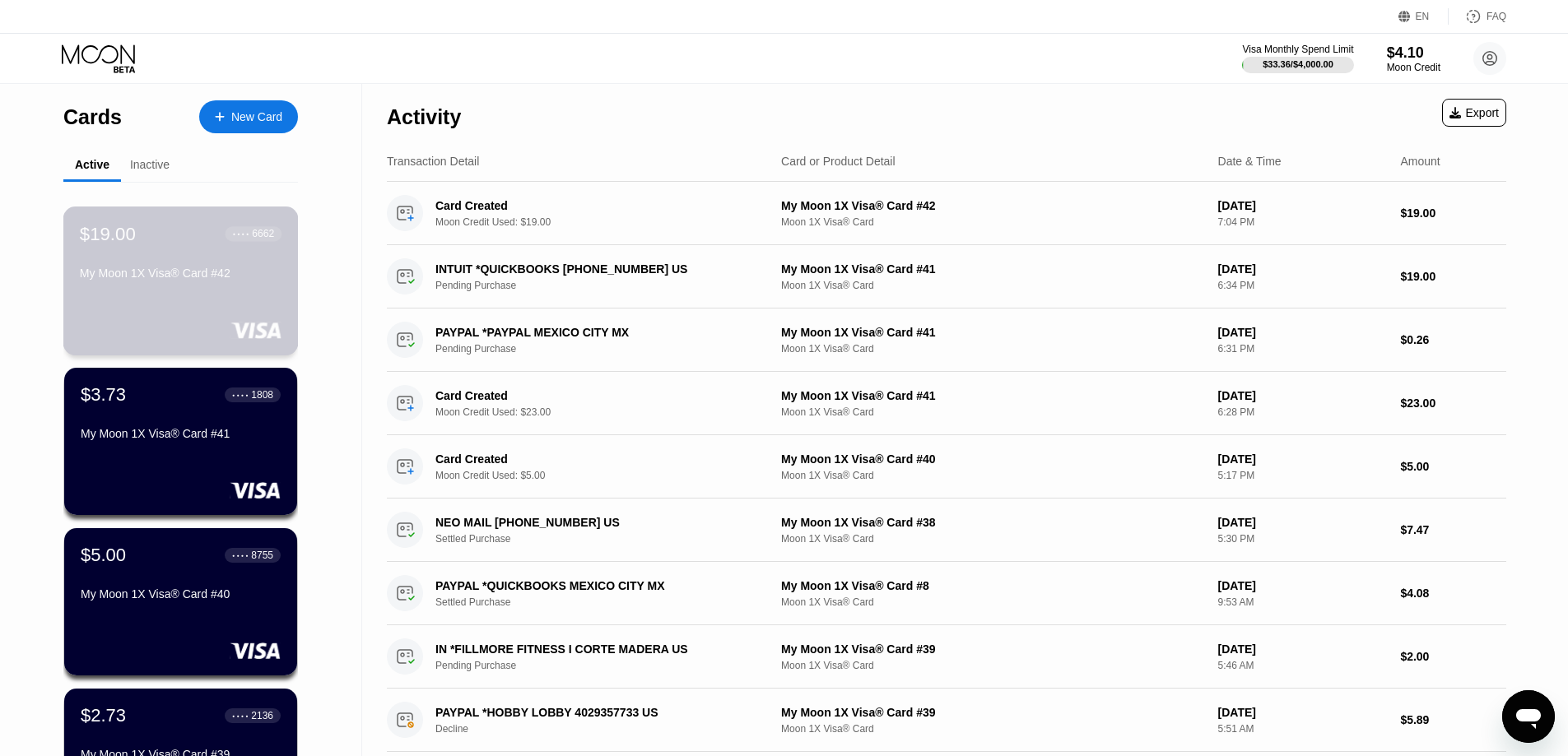
click at [190, 276] on div "My Moon 1X Visa® Card #42" at bounding box center [180, 274] width 201 height 13
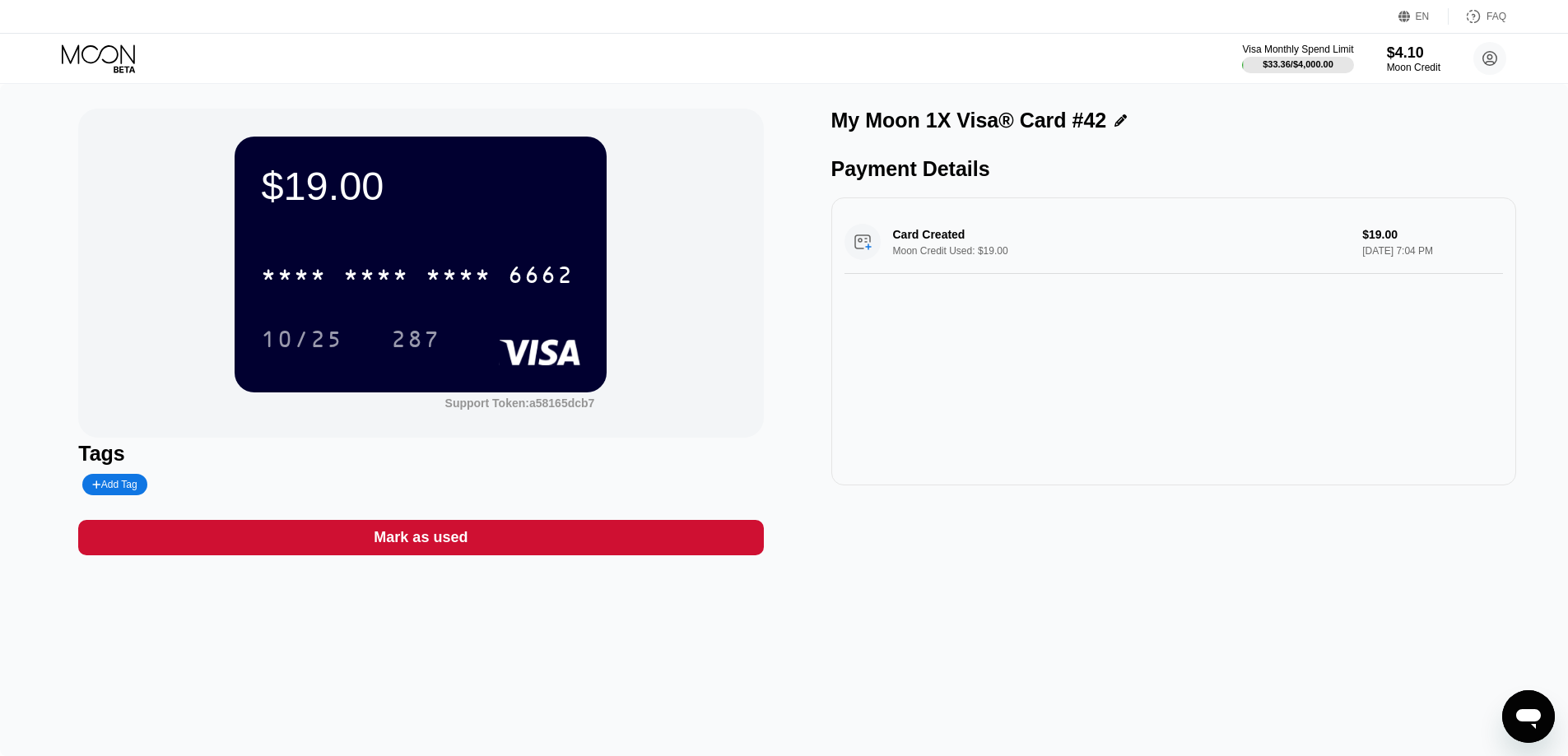
click at [747, 261] on div "$19.00 * * * * * * * * * * * * 6662 10/25 287 Support Token: a58165dcb7" at bounding box center [420, 274] width 685 height 329
click at [99, 54] on icon at bounding box center [98, 54] width 73 height 19
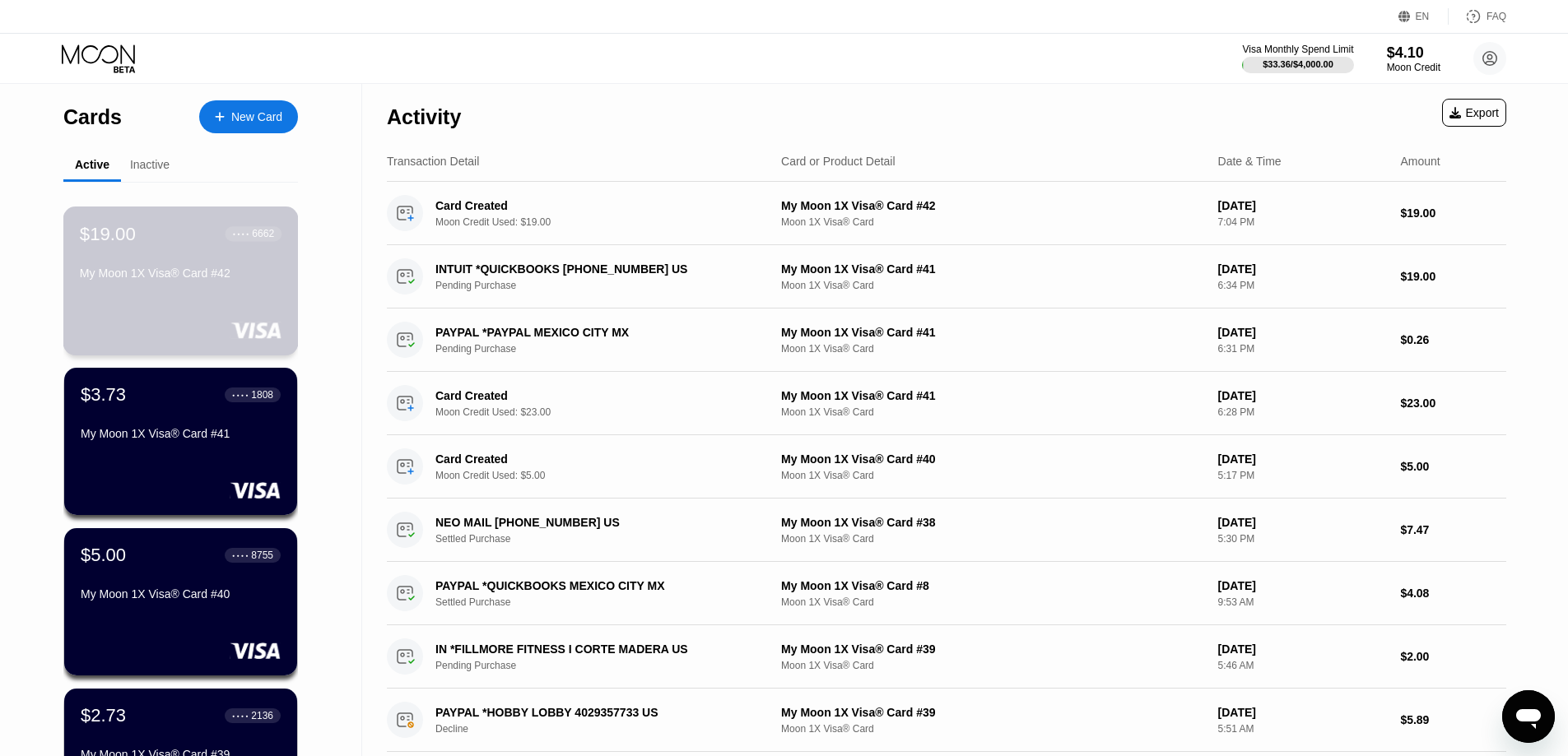
click at [155, 286] on div "My Moon 1X Visa® Card #42" at bounding box center [180, 276] width 201 height 20
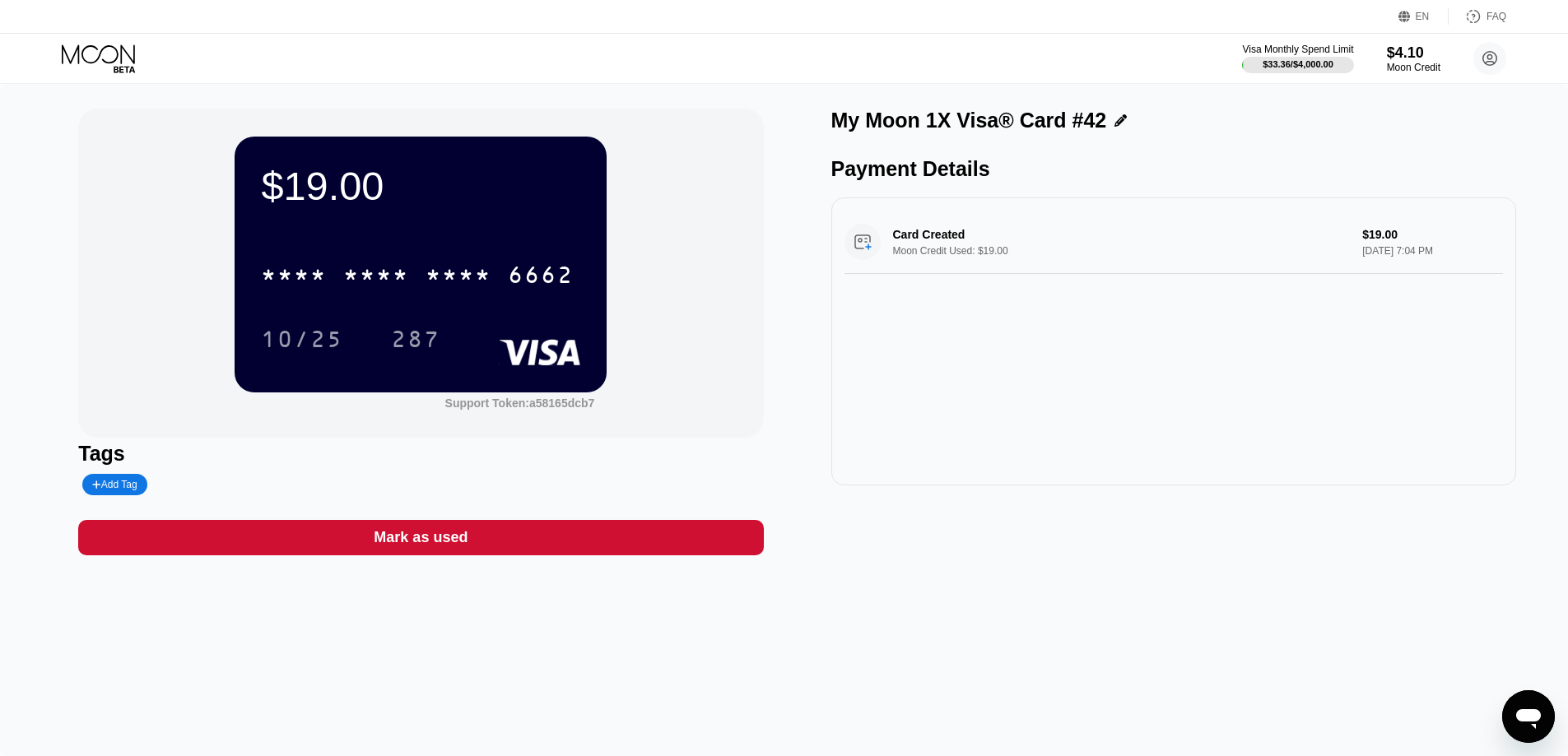
click at [660, 297] on div "$19.00 * * * * * * * * * * * * 6662 10/25 287 Support Token: a58165dcb7" at bounding box center [420, 274] width 685 height 329
drag, startPoint x: 105, startPoint y: 55, endPoint x: 217, endPoint y: 70, distance: 113.0
click at [105, 55] on icon at bounding box center [99, 59] width 76 height 29
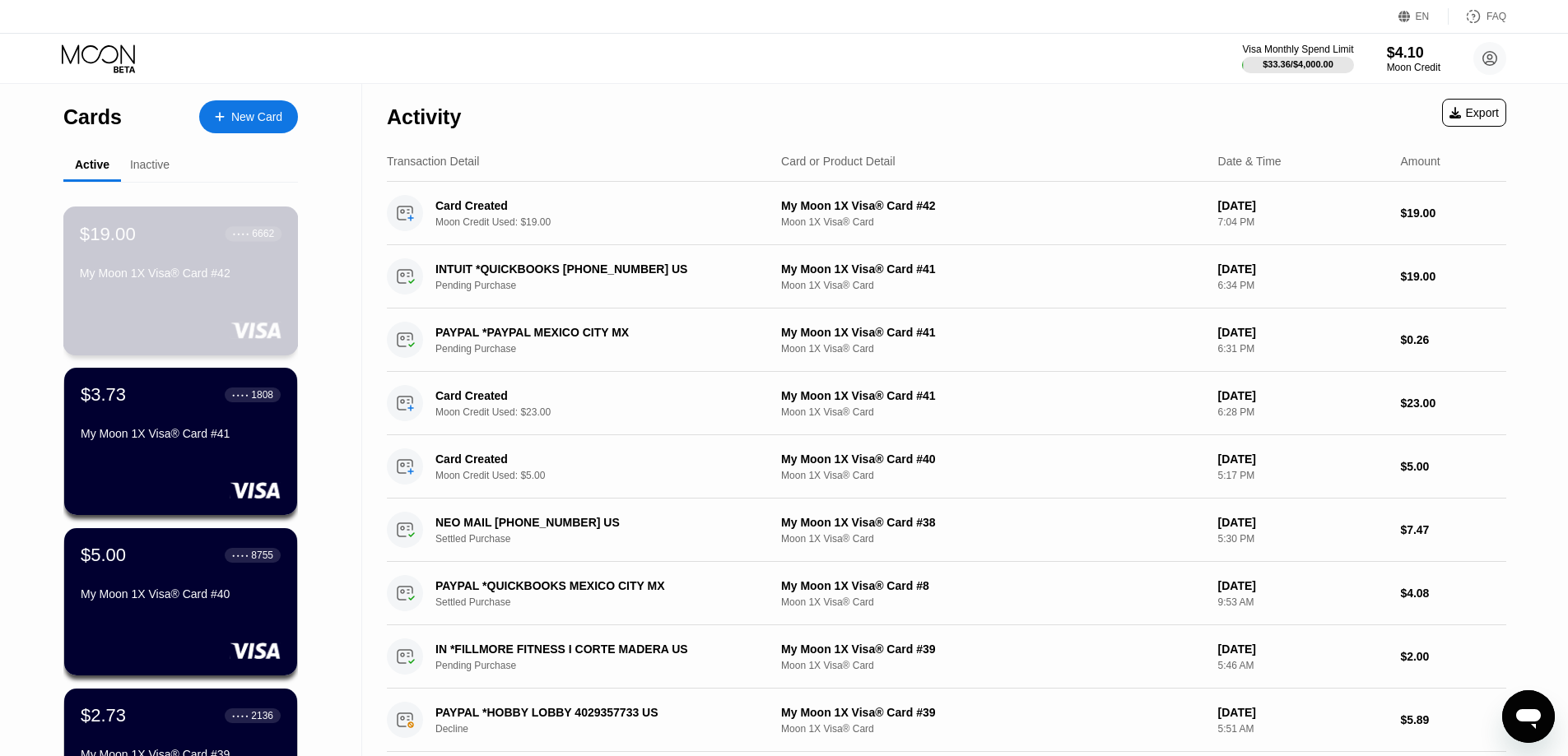
click at [144, 274] on div "My Moon 1X Visa® Card #42" at bounding box center [180, 274] width 201 height 13
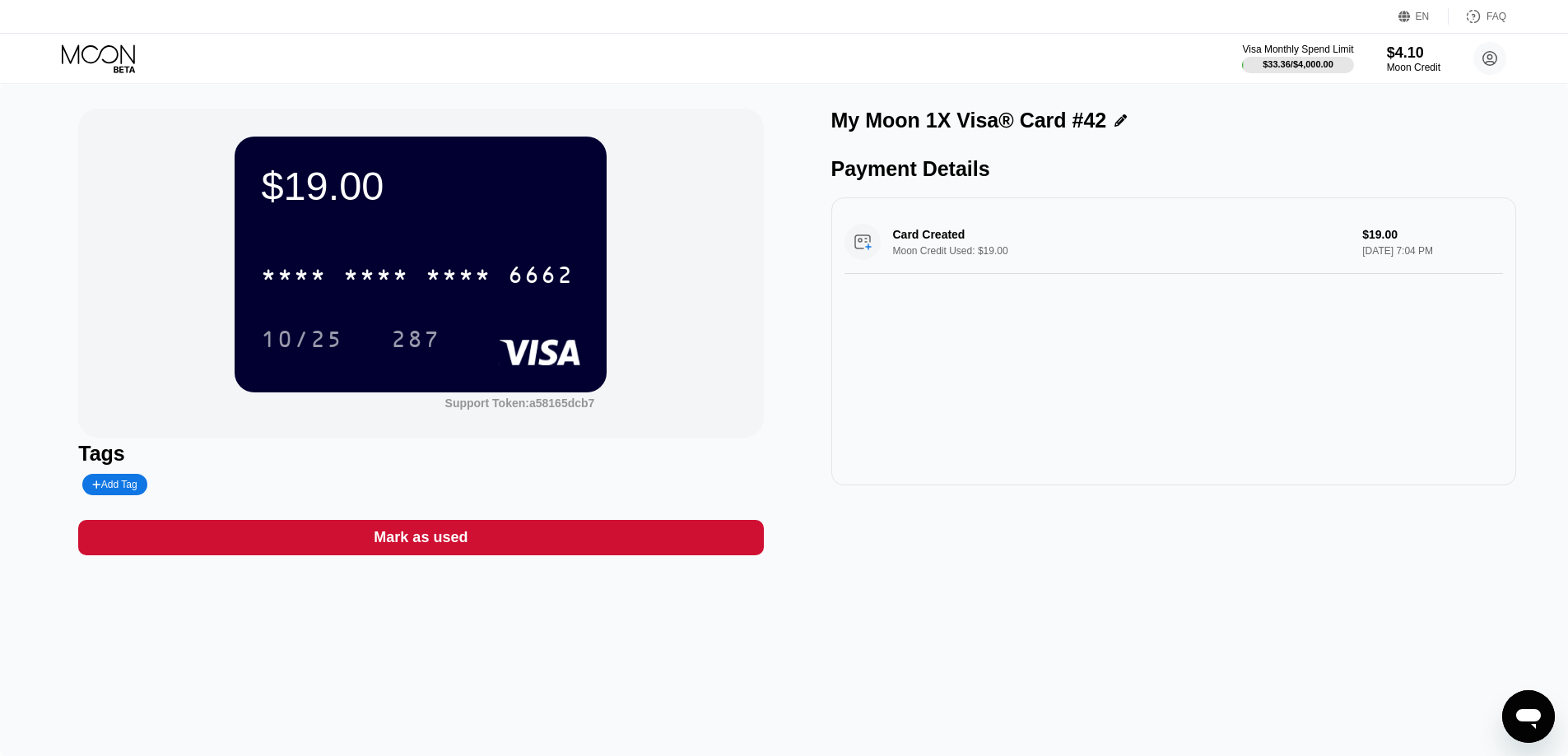
click at [1105, 338] on div "Card Created Moon Credit Used: $19.00 $19.00 Aug 20, 2025 7:04 PM" at bounding box center [1173, 341] width 685 height 288
click at [969, 178] on div "Payment Details" at bounding box center [1173, 169] width 685 height 24
click at [1190, 181] on div "Payment Details" at bounding box center [1173, 169] width 685 height 24
drag, startPoint x: 1519, startPoint y: 396, endPoint x: 1529, endPoint y: 233, distance: 163.3
click at [1525, 252] on div "$19.00 * * * * * * * * * * * * 6662 10/25 287 Support Token: a58165dcb7 Tags Ad…" at bounding box center [784, 420] width 1568 height 672
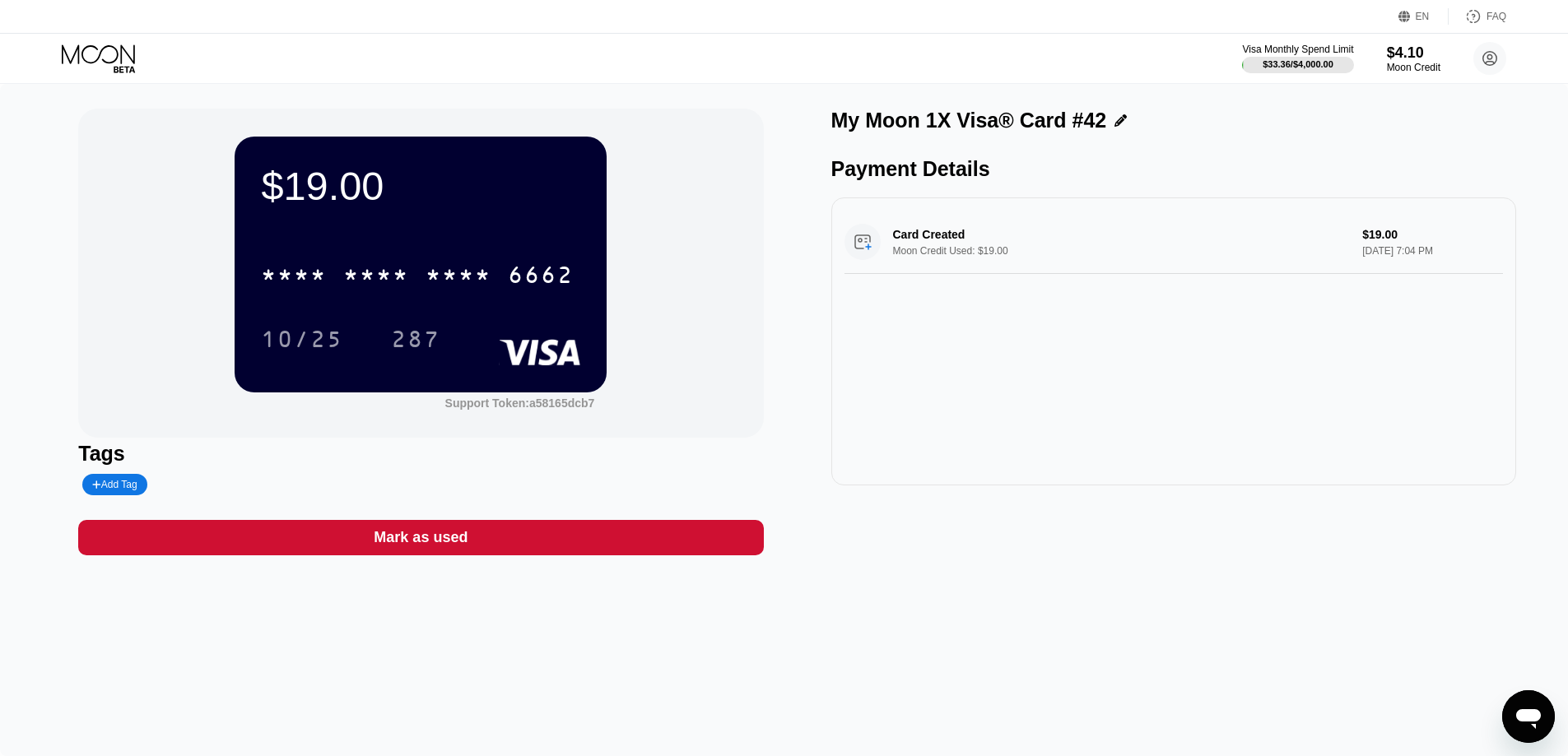
click at [123, 60] on icon at bounding box center [99, 59] width 76 height 29
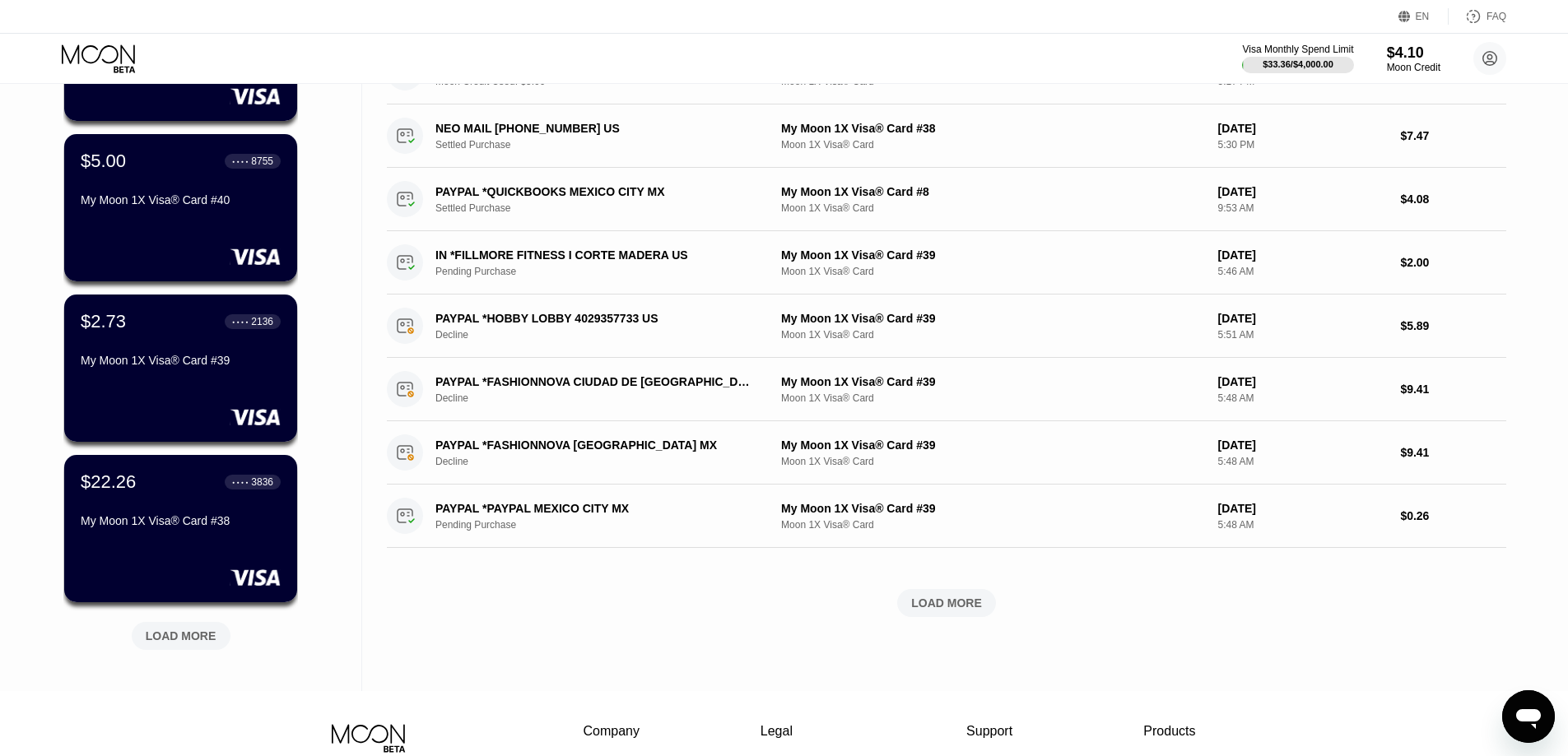
scroll to position [576, 0]
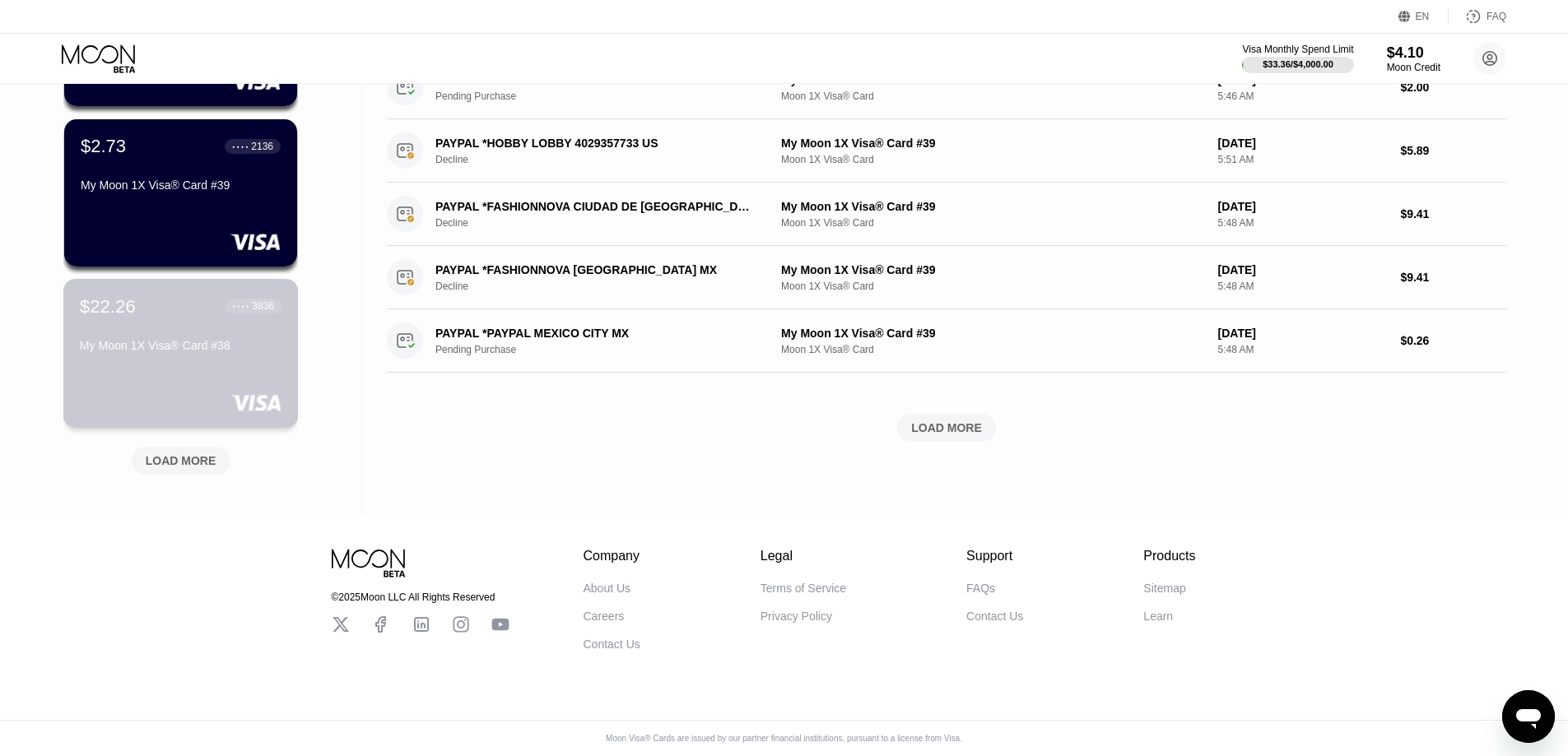
click at [182, 352] on div "My Moon 1X Visa® Card #38" at bounding box center [180, 346] width 201 height 13
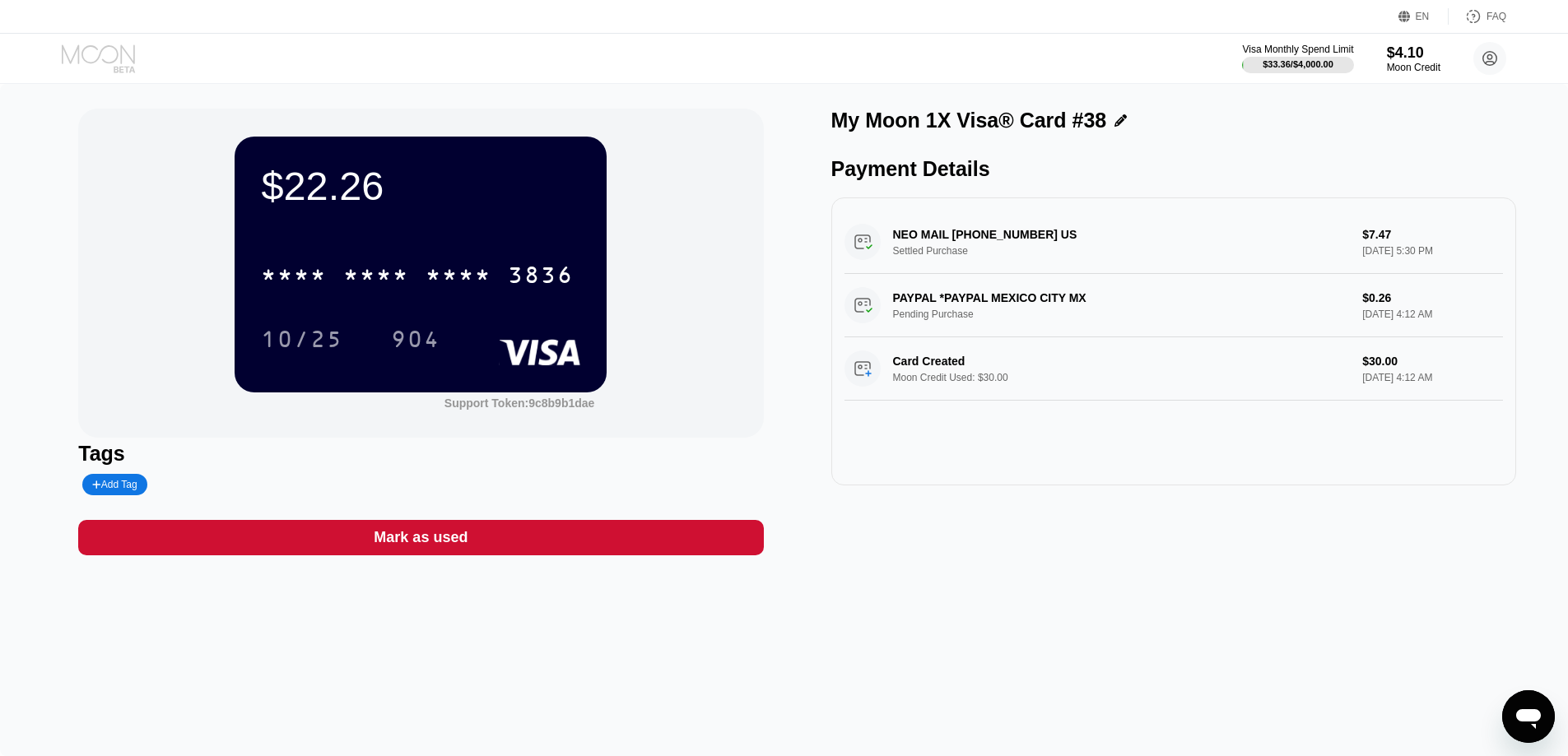
click at [111, 58] on icon at bounding box center [99, 59] width 76 height 29
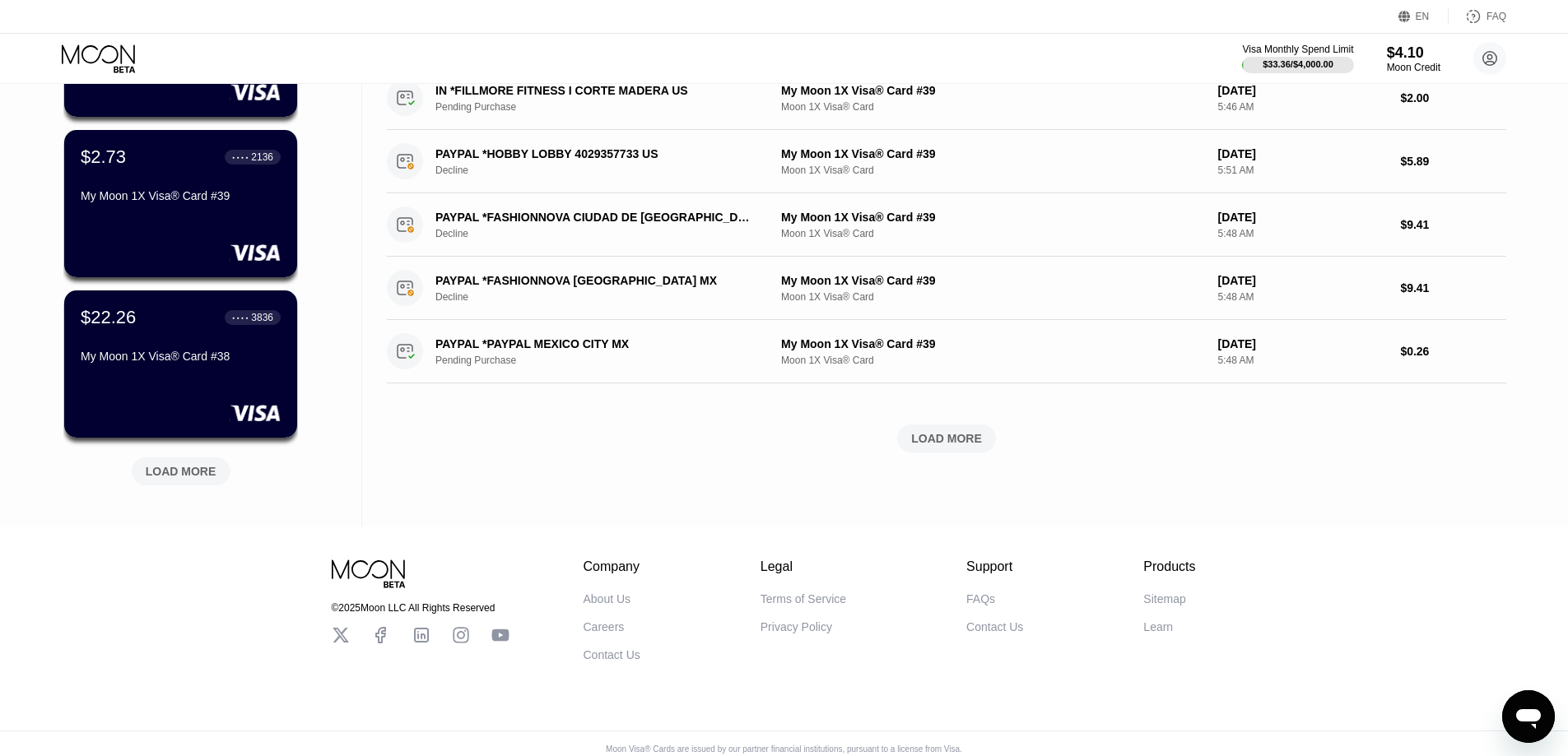
scroll to position [576, 0]
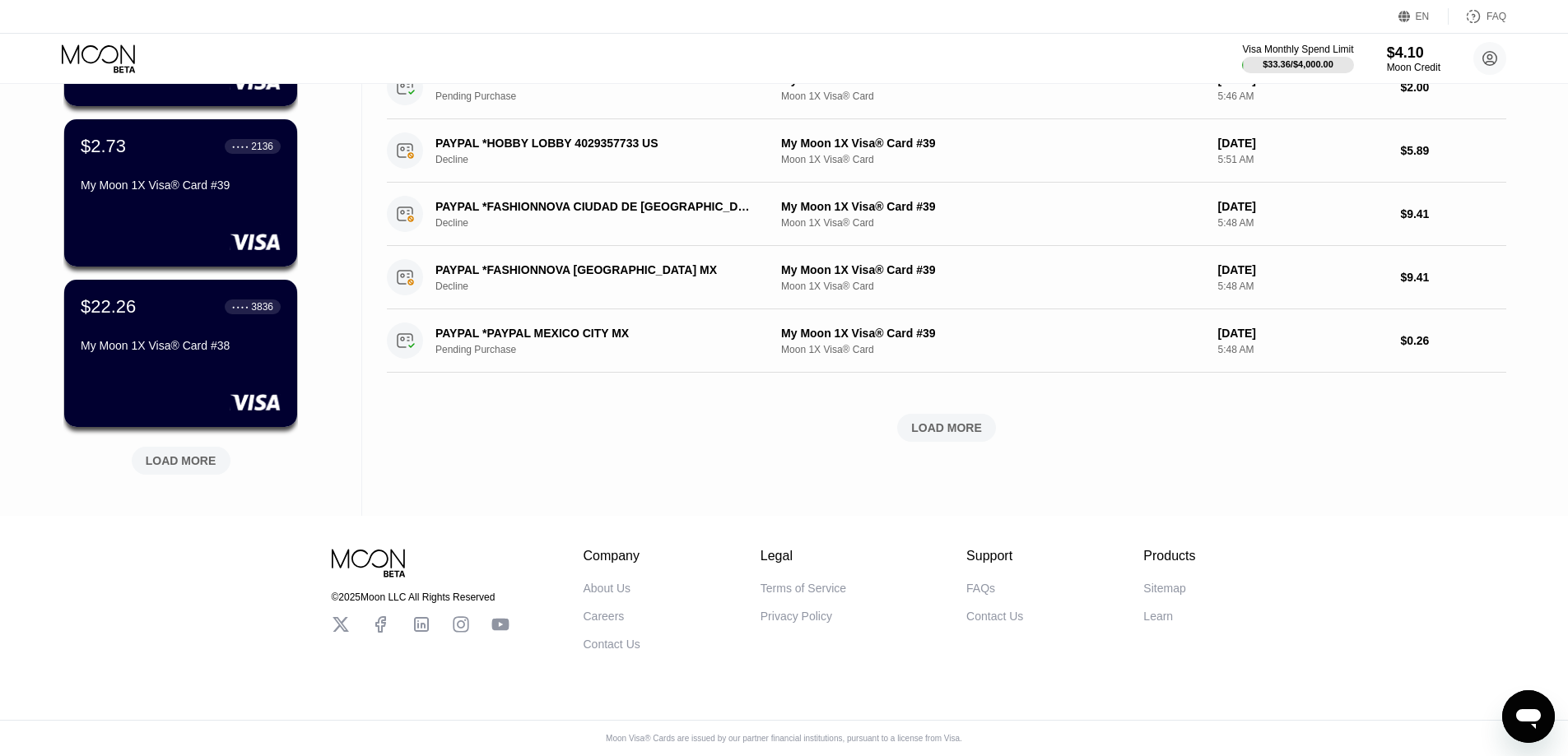
click at [190, 456] on div "LOAD MORE" at bounding box center [181, 460] width 71 height 14
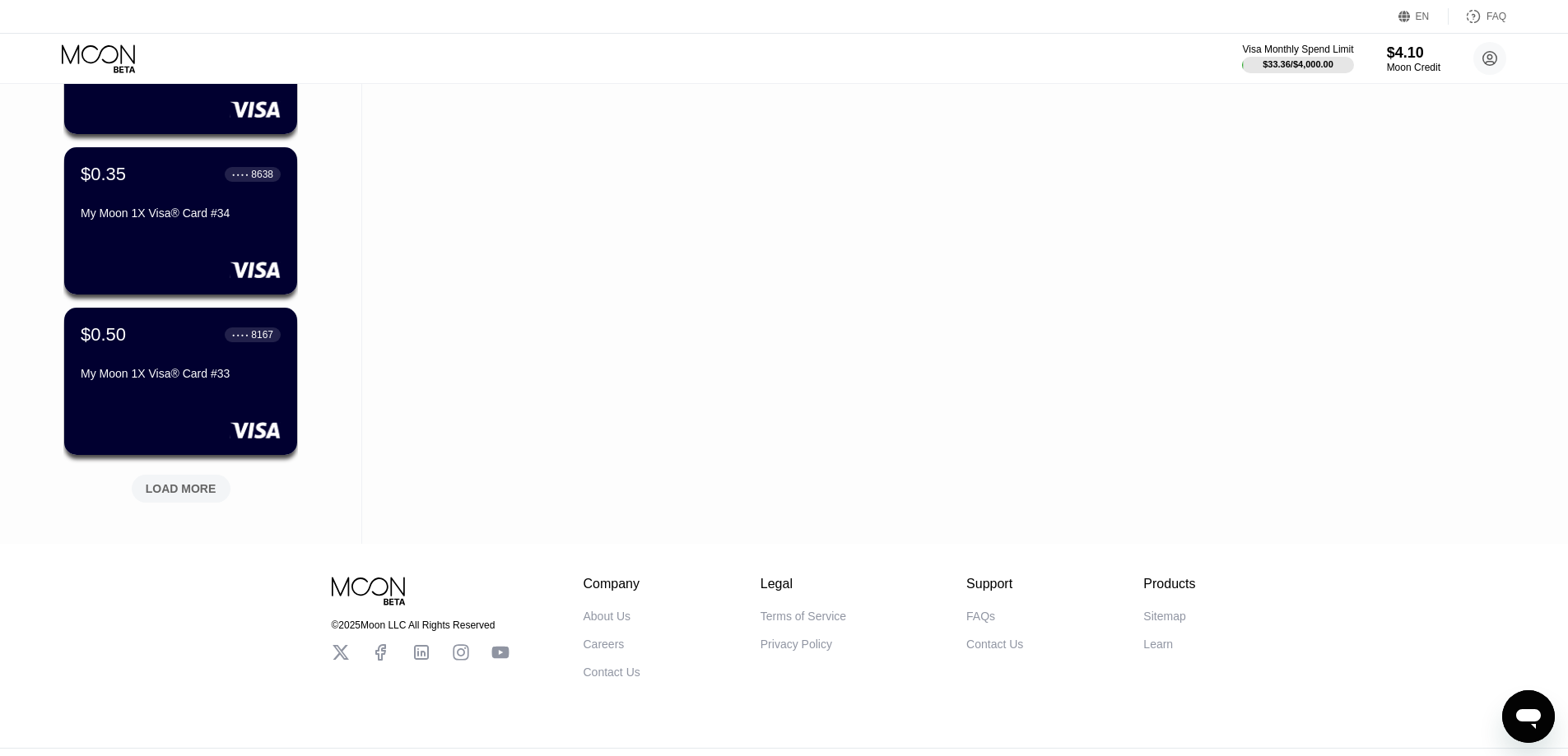
scroll to position [1387, 0]
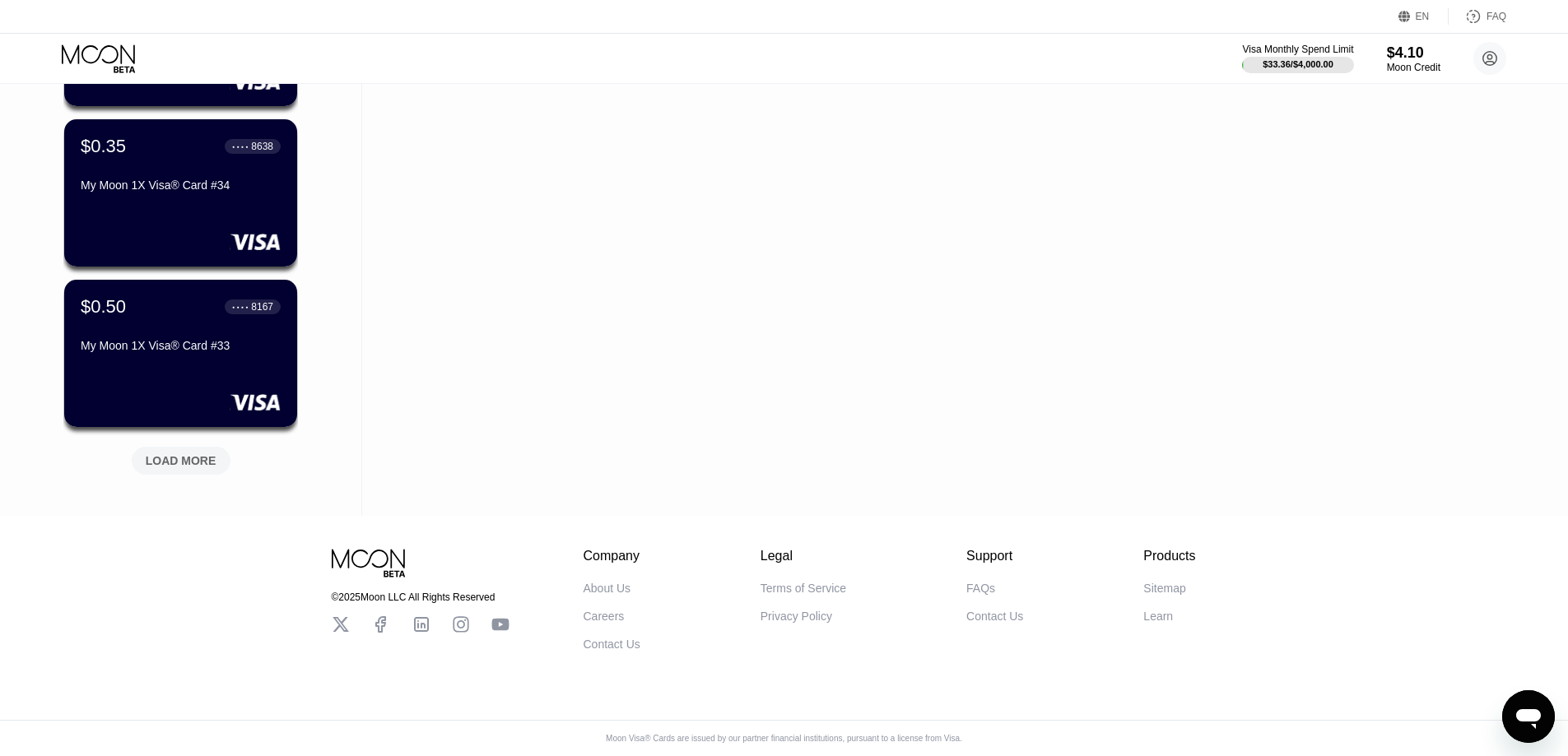
click at [216, 448] on div "LOAD MORE" at bounding box center [181, 460] width 99 height 28
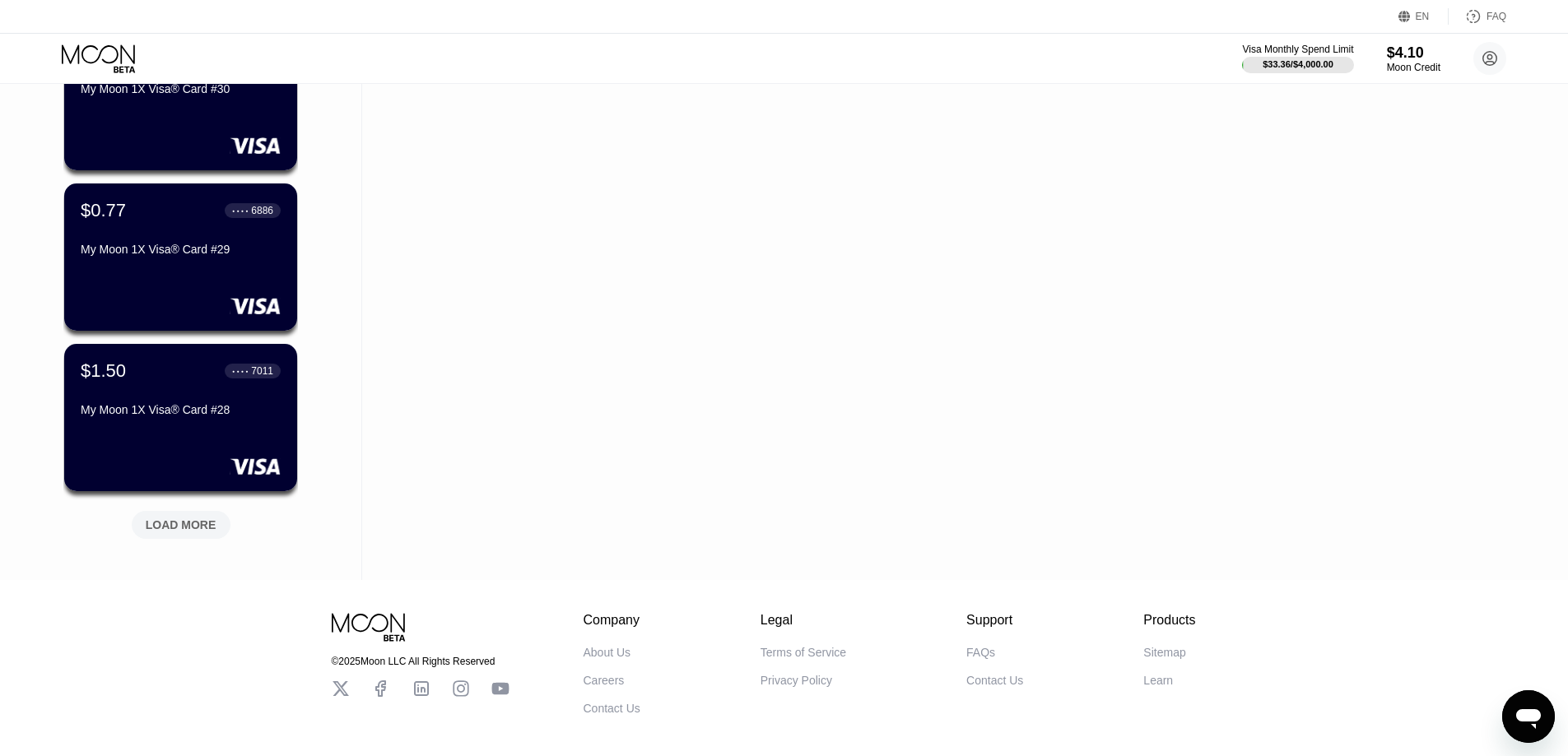
scroll to position [2189, 0]
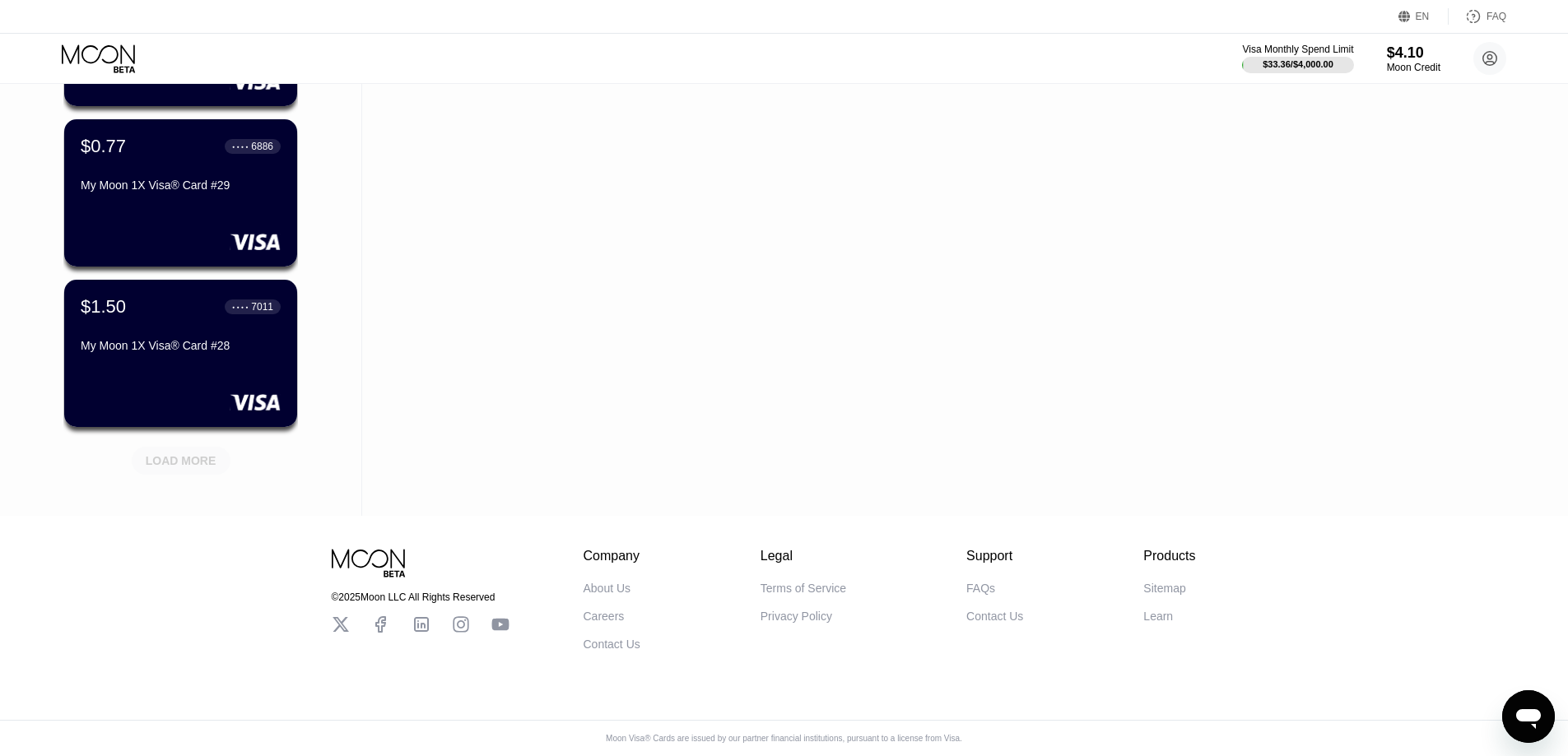
drag, startPoint x: 179, startPoint y: 444, endPoint x: 298, endPoint y: 408, distance: 124.3
click at [178, 454] on div "LOAD MORE" at bounding box center [181, 460] width 71 height 14
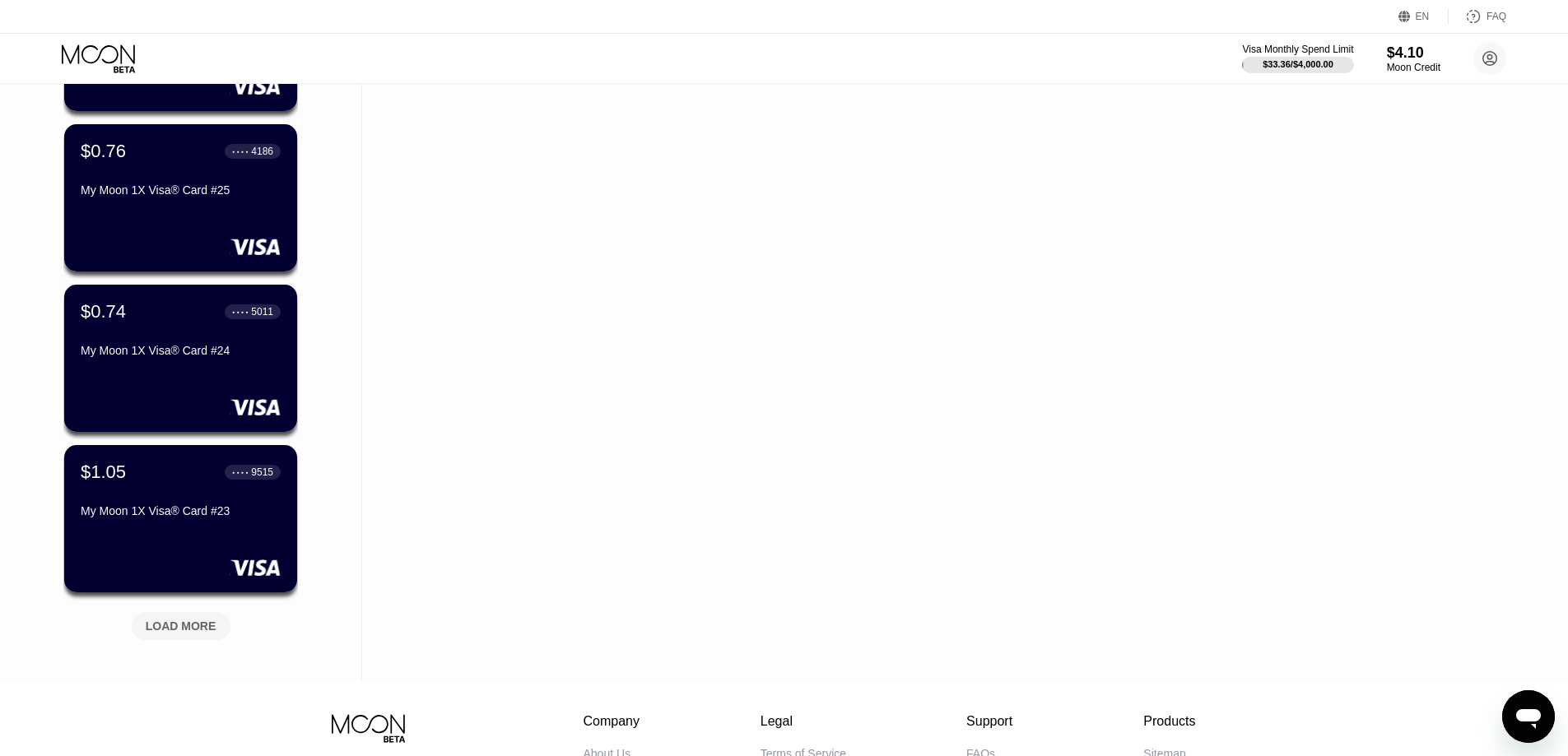
scroll to position [2848, 0]
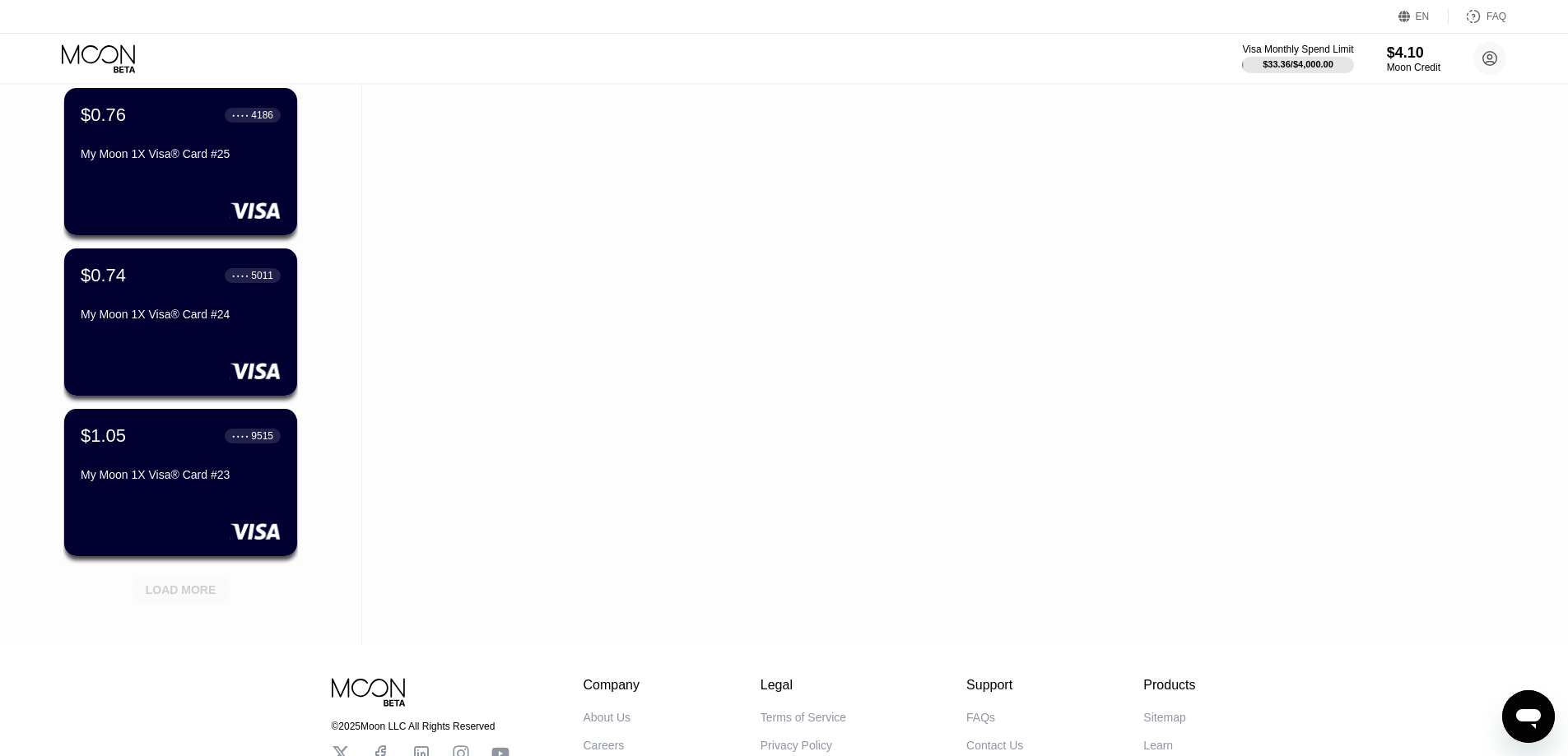
click at [190, 587] on div "LOAD MORE" at bounding box center [181, 589] width 71 height 14
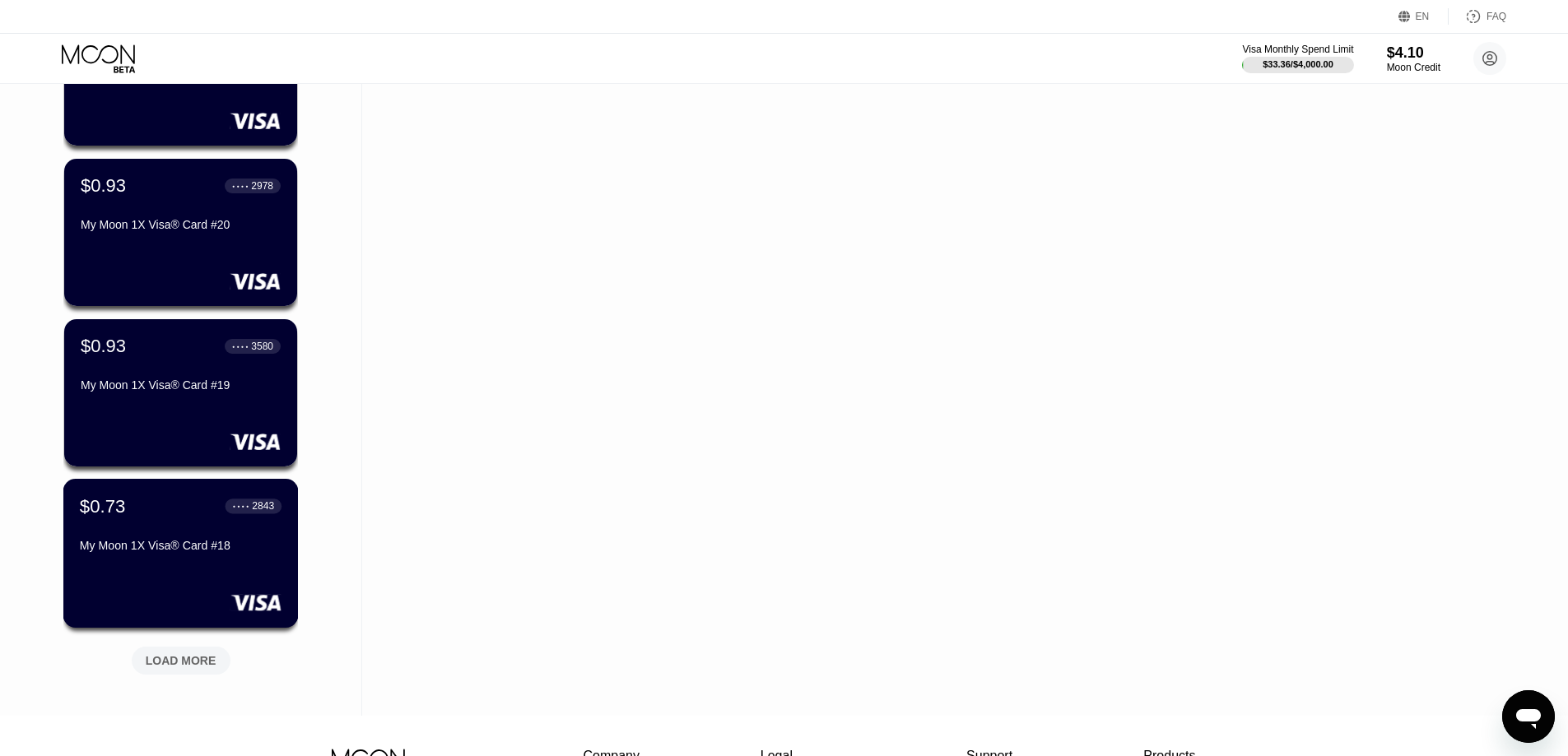
scroll to position [3588, 0]
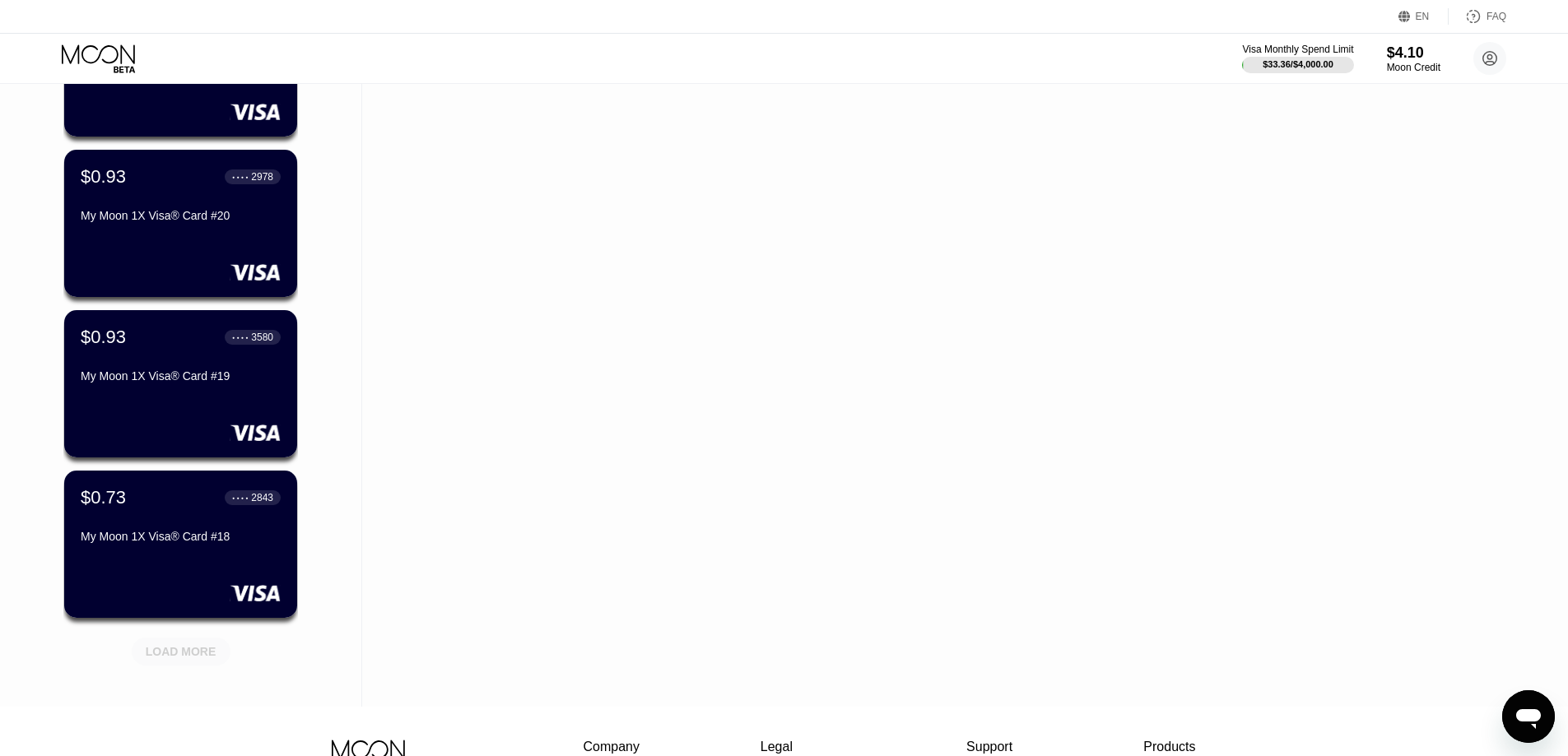
click at [208, 657] on div "LOAD MORE" at bounding box center [181, 651] width 71 height 14
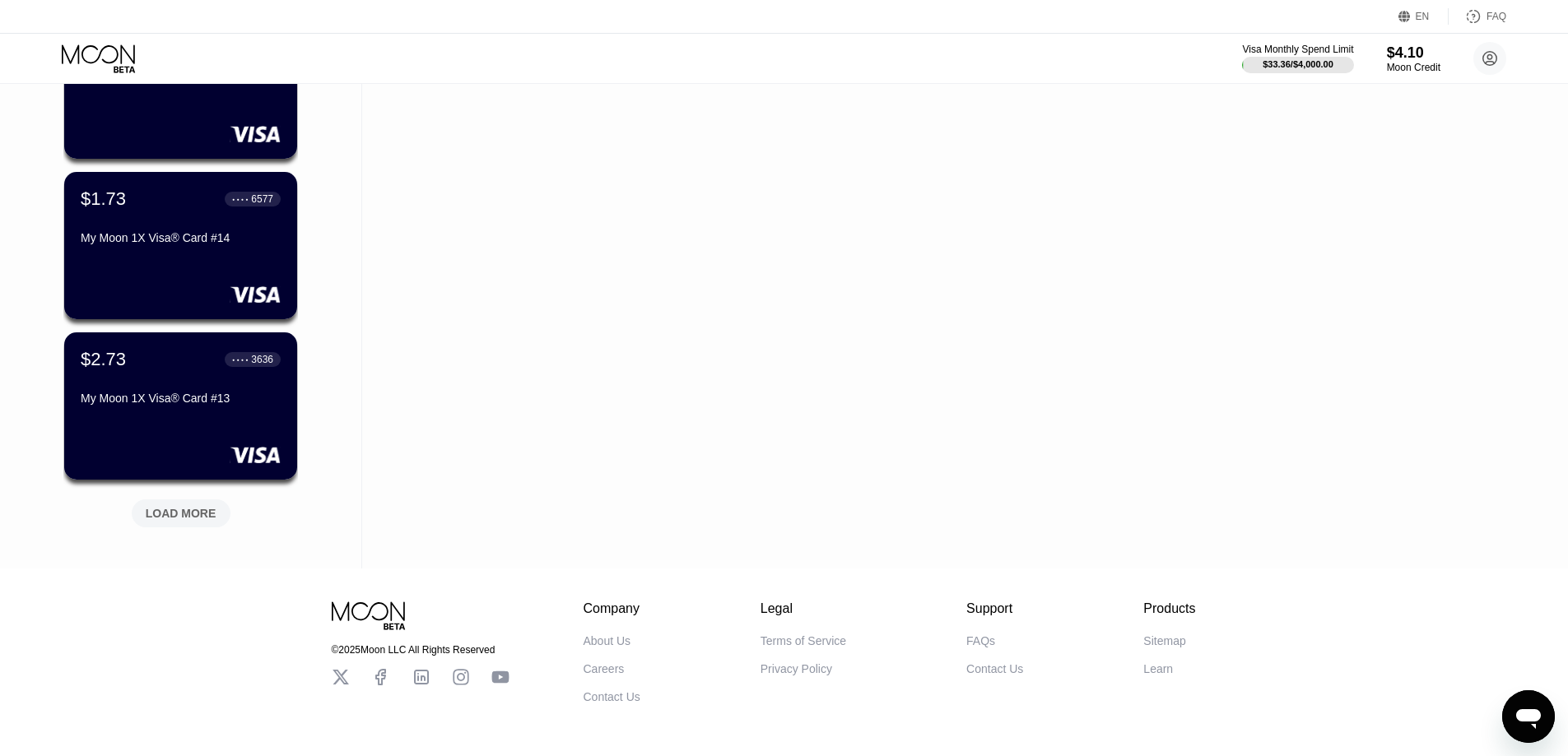
scroll to position [4576, 0]
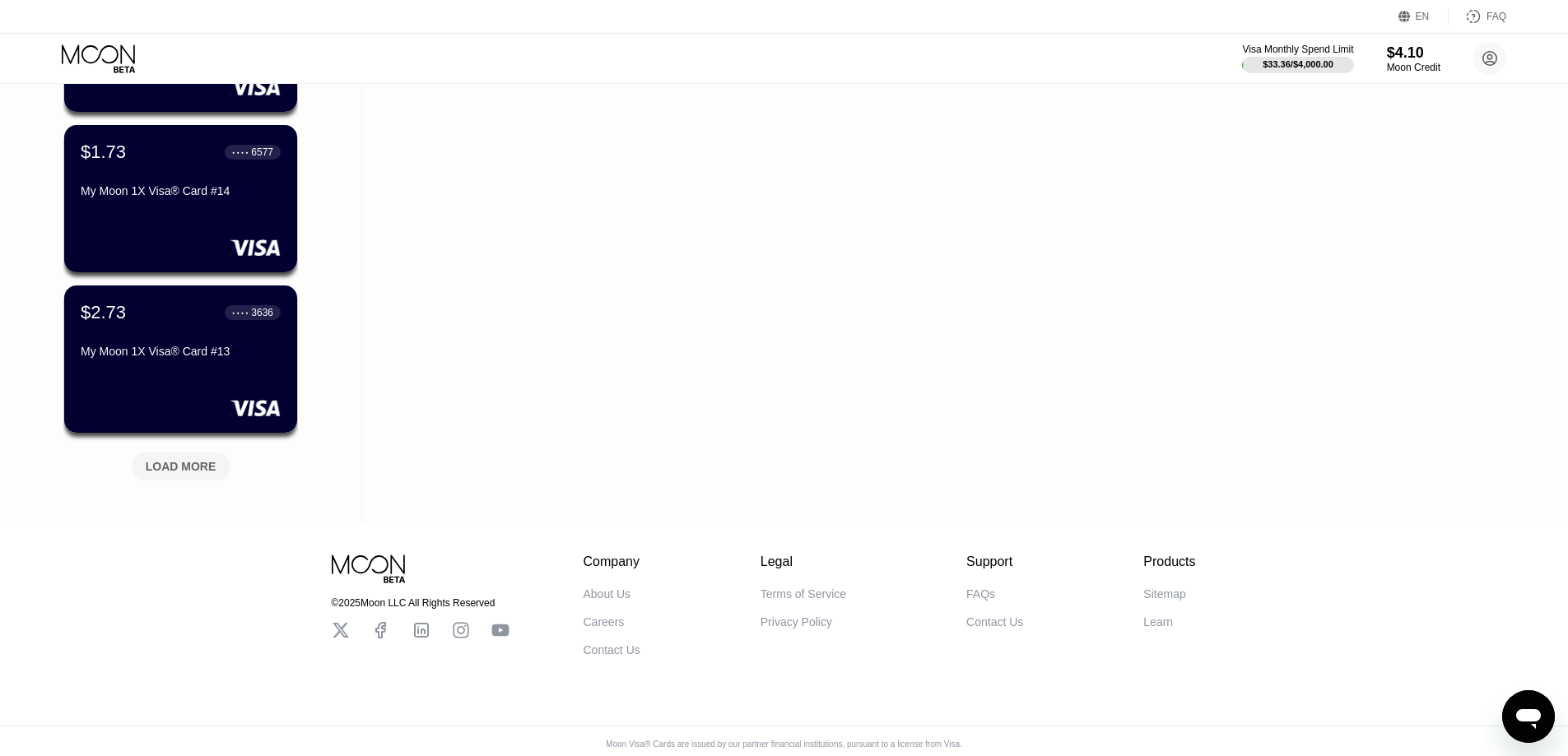
click at [190, 457] on div "LOAD MORE" at bounding box center [181, 466] width 99 height 28
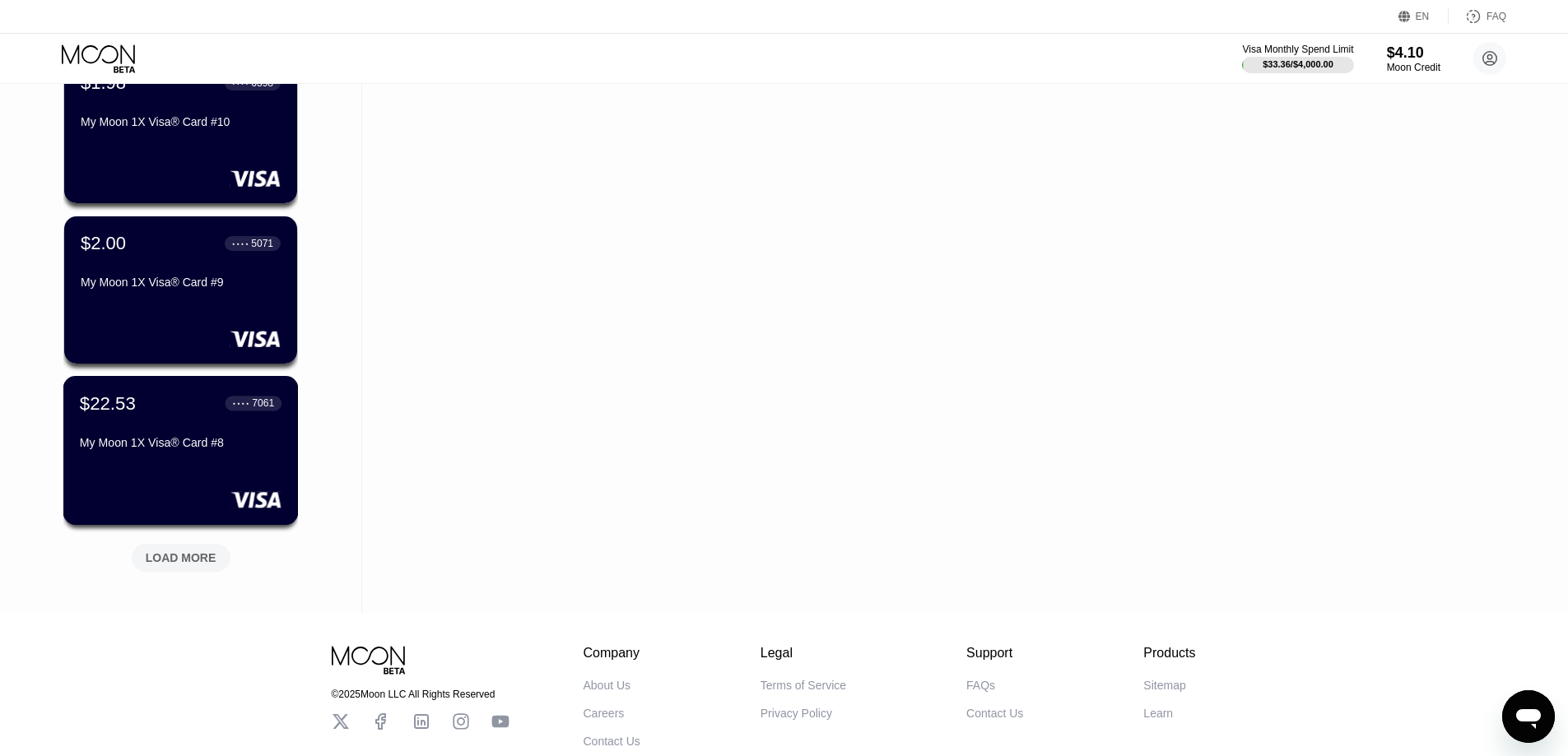
scroll to position [5317, 0]
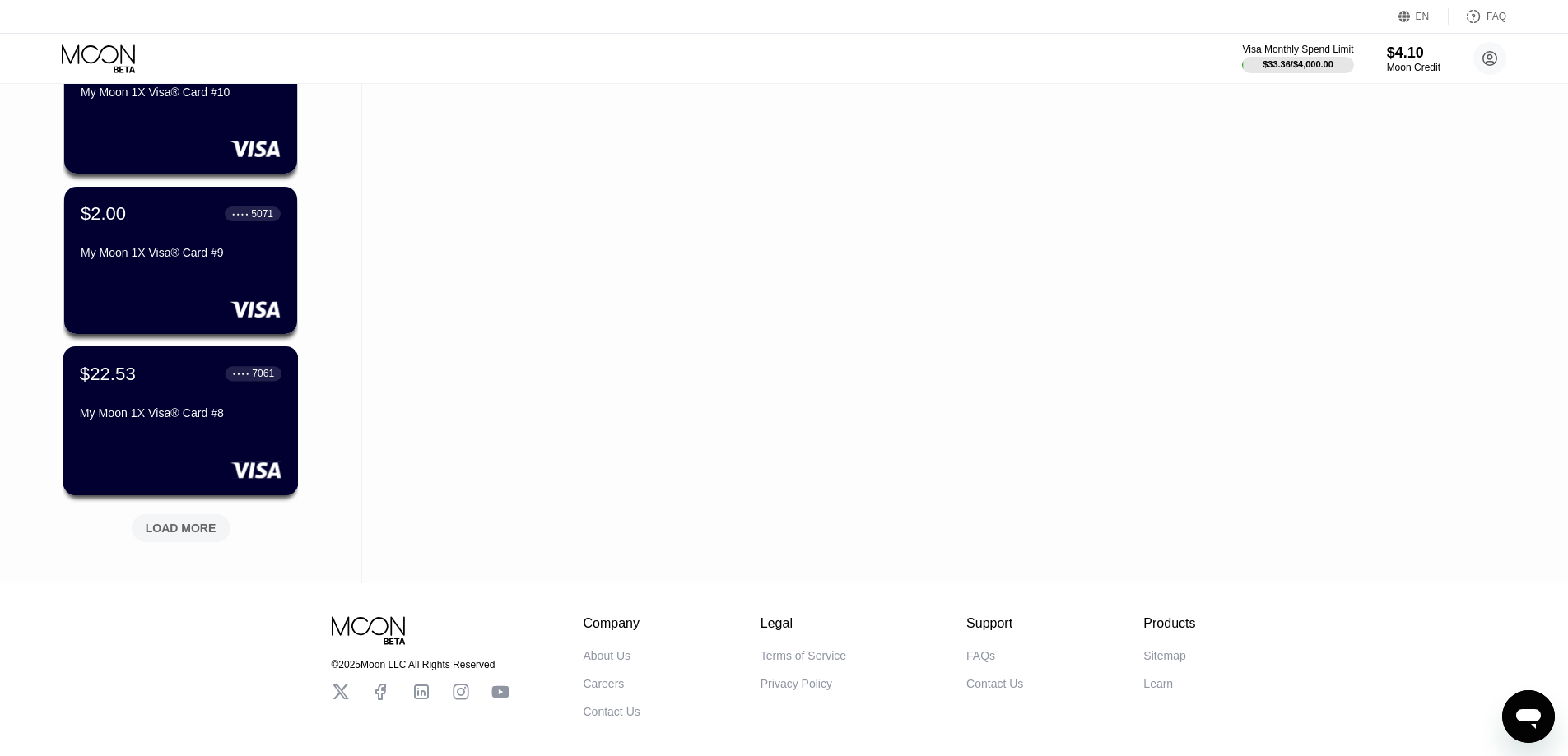
click at [170, 444] on div "$22.53 ● ● ● ● 7061 My Moon 1X Visa® Card #8" at bounding box center [181, 421] width 235 height 149
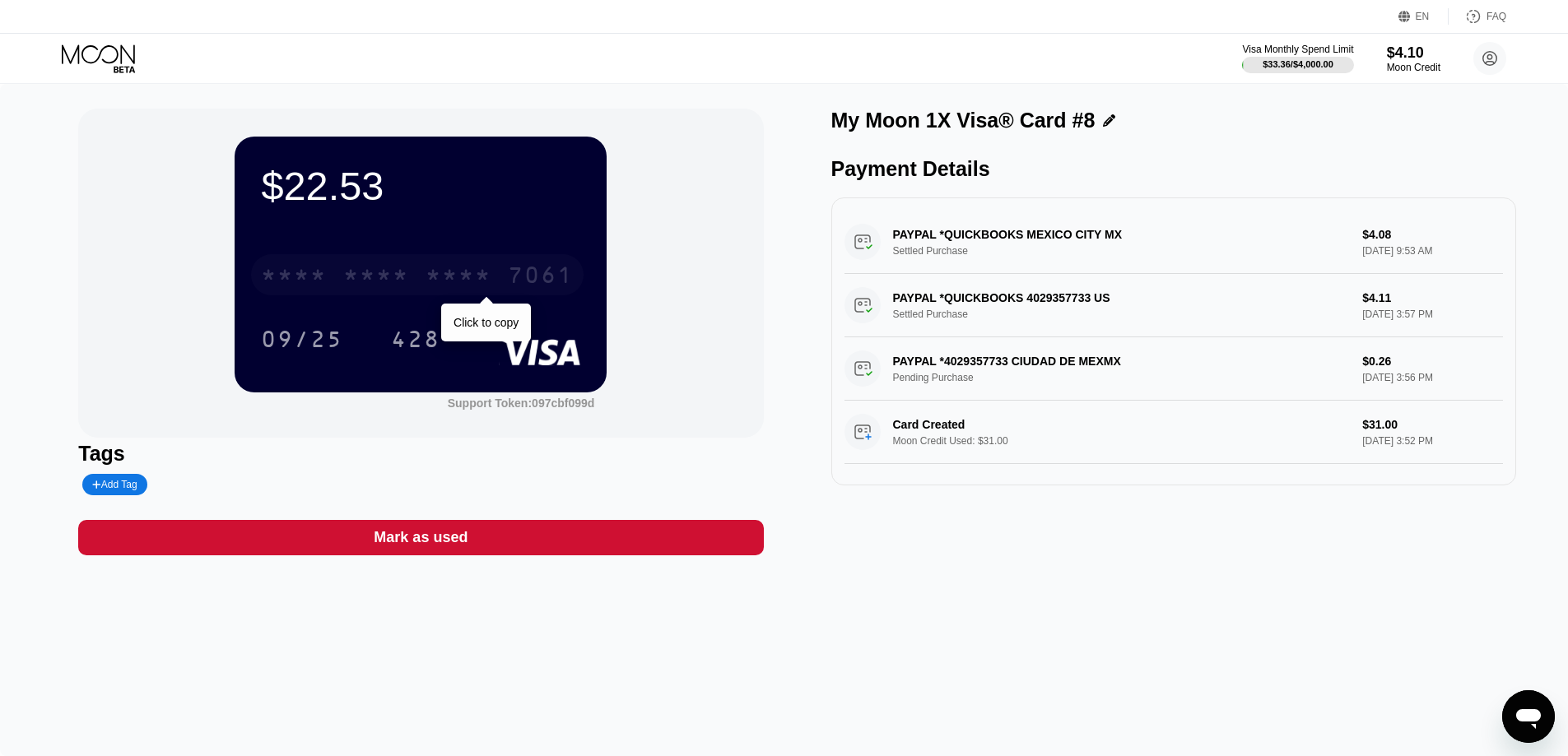
click at [512, 280] on div "7061" at bounding box center [540, 276] width 65 height 26
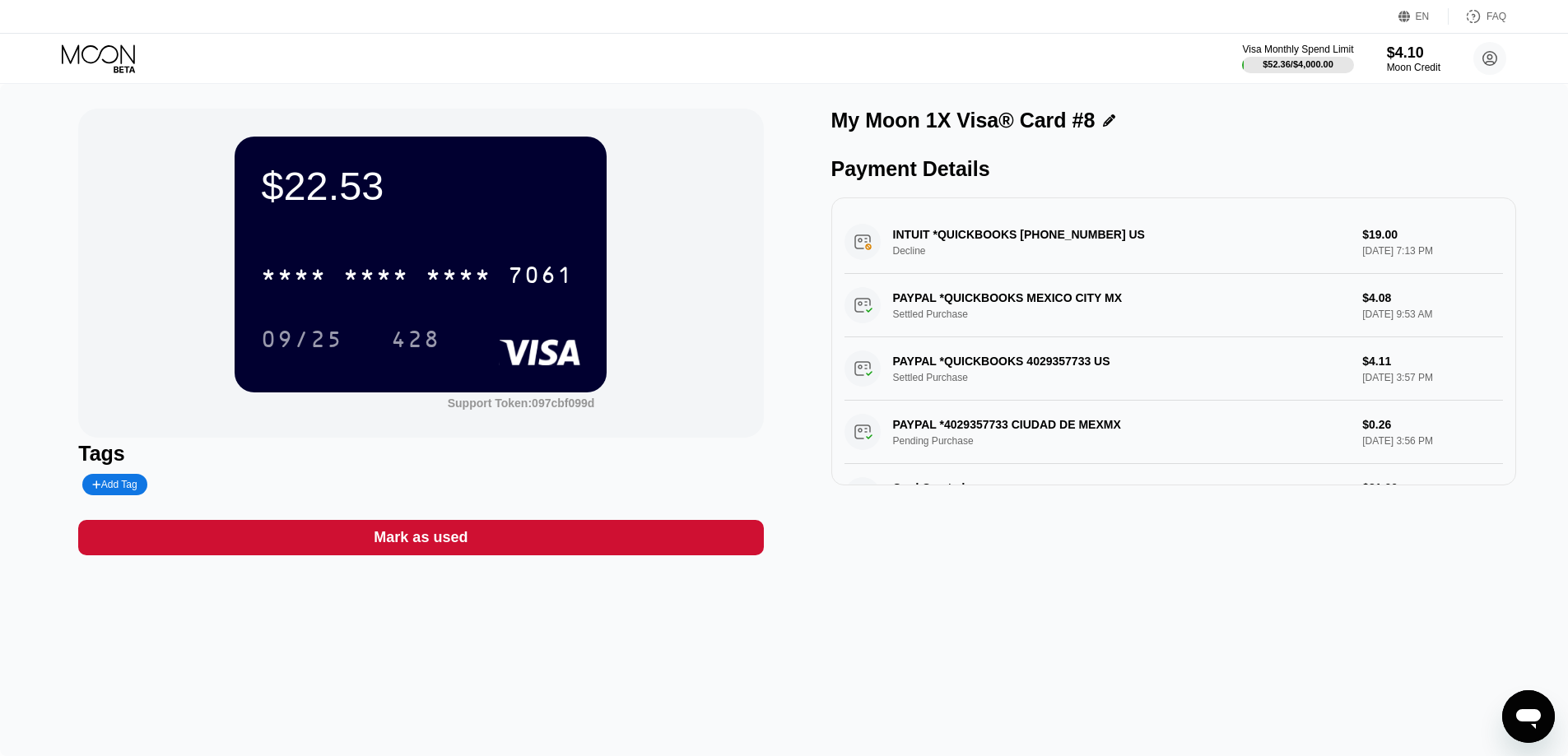
click at [106, 56] on icon at bounding box center [99, 59] width 76 height 29
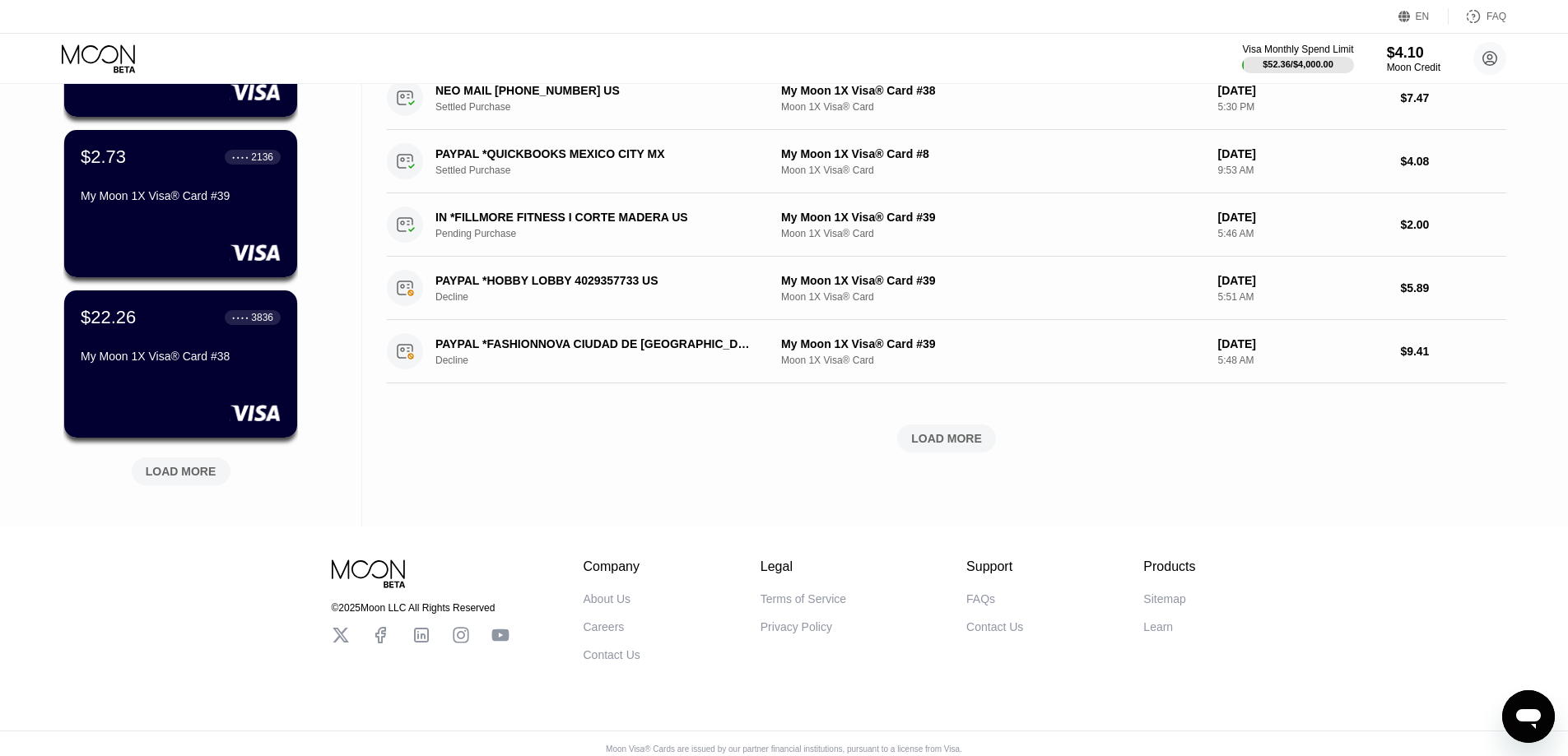
scroll to position [576, 0]
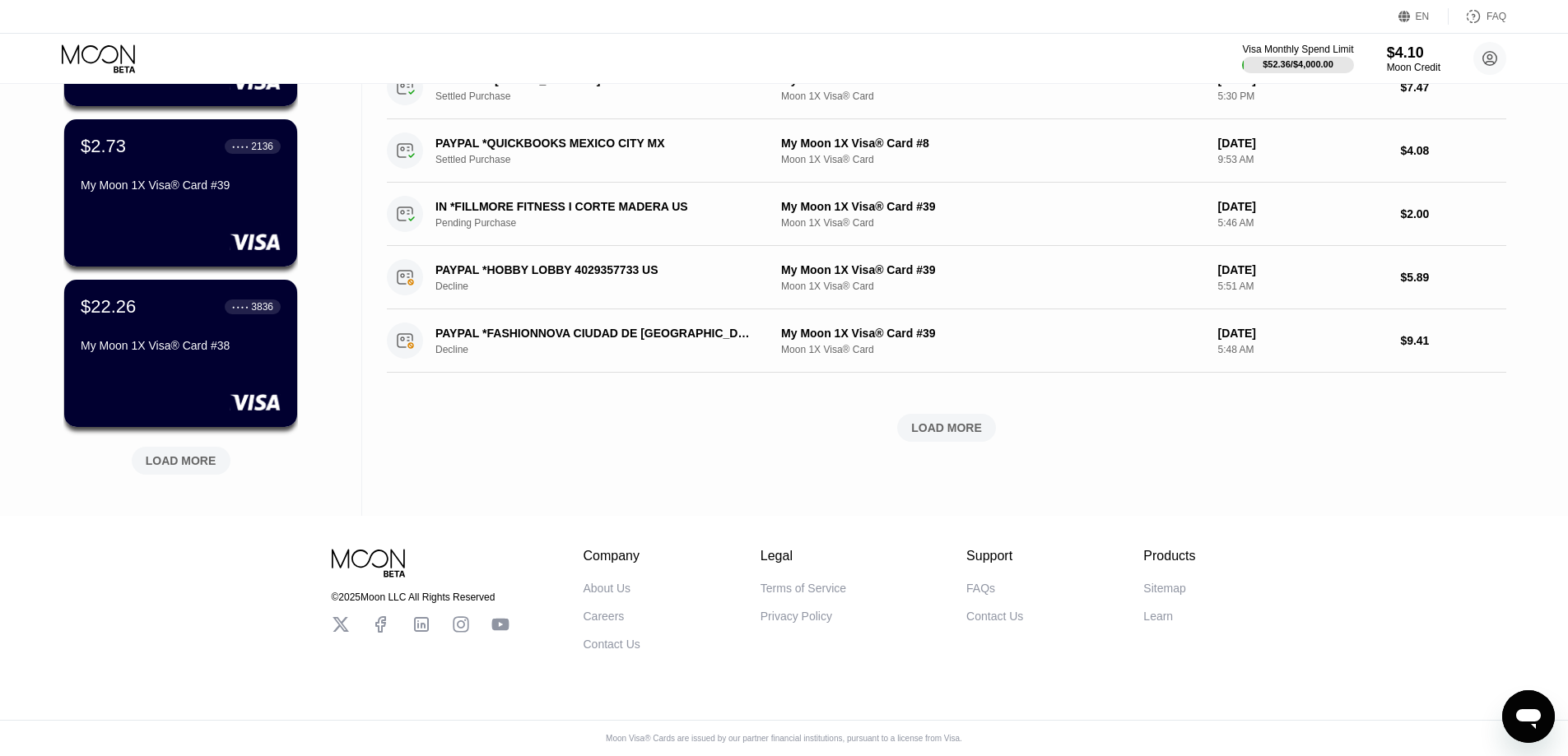
click at [241, 522] on div "© 2025 Moon LLC All Rights Reserved Company About Us Careers Contact Us Legal T…" at bounding box center [784, 637] width 1568 height 241
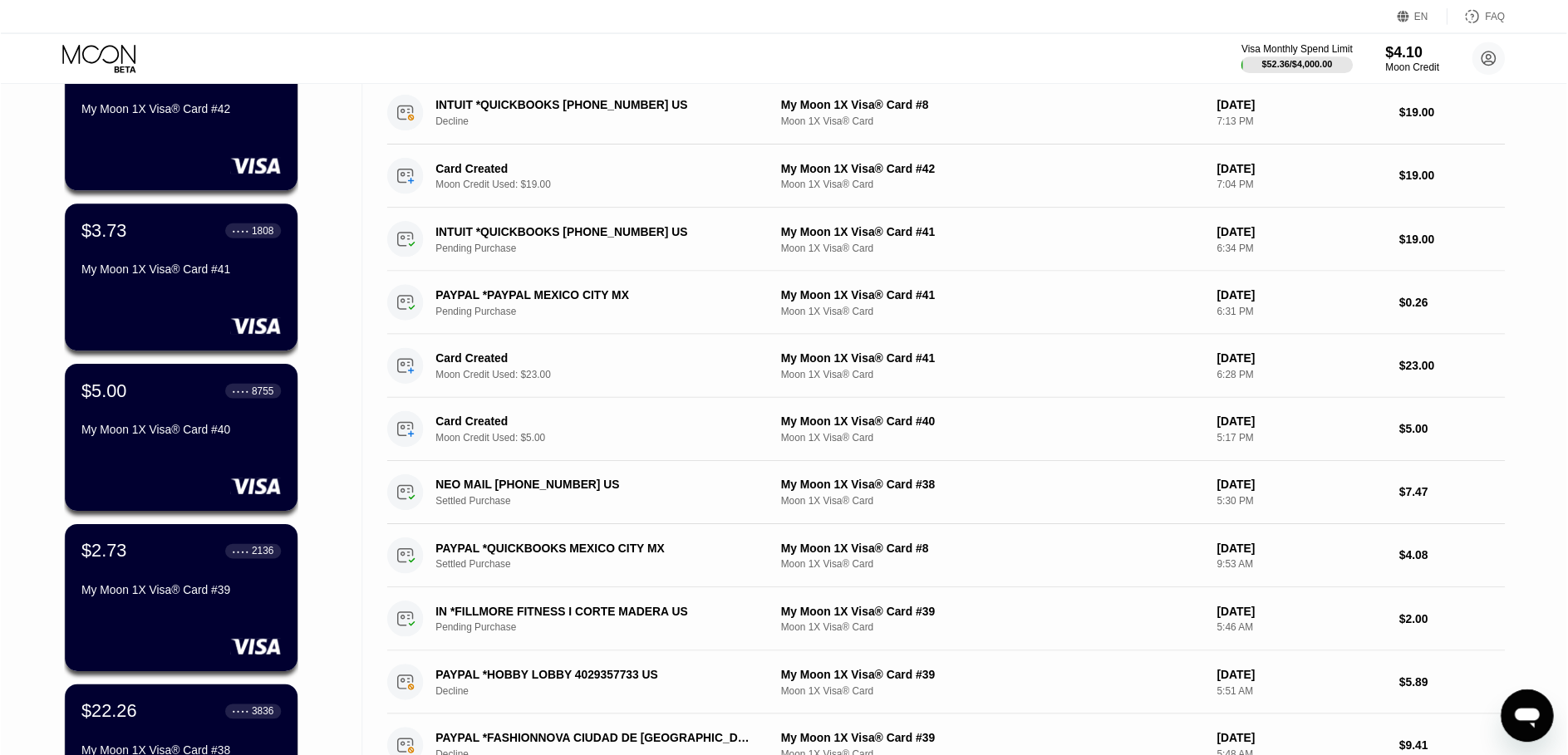
scroll to position [0, 0]
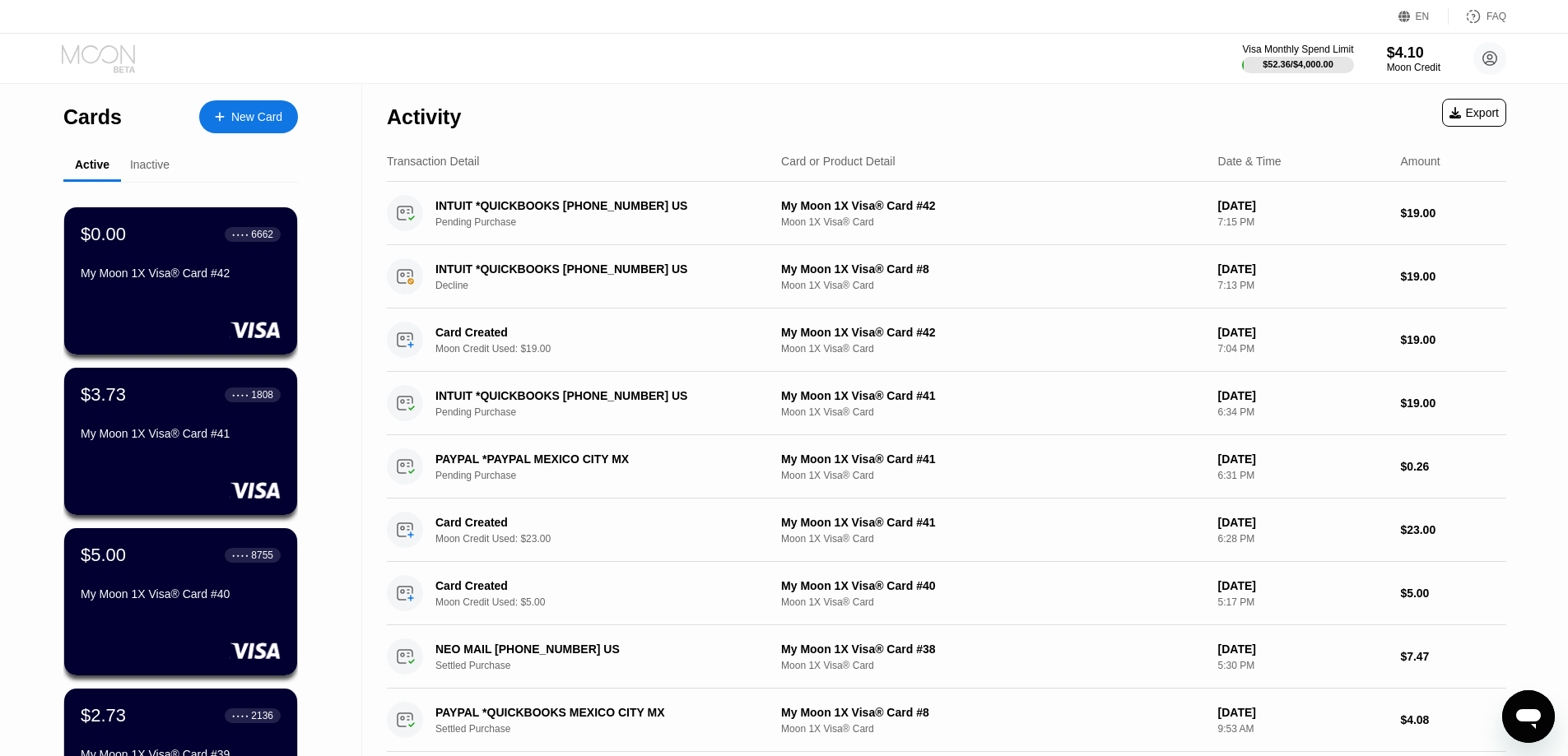
click at [90, 59] on icon at bounding box center [99, 59] width 76 height 29
